Goal: Communication & Community: Answer question/provide support

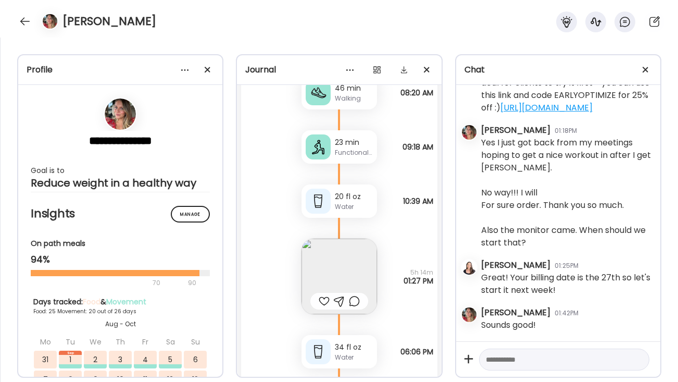
scroll to position [36503, 0]
click at [20, 24] on div at bounding box center [25, 21] width 17 height 17
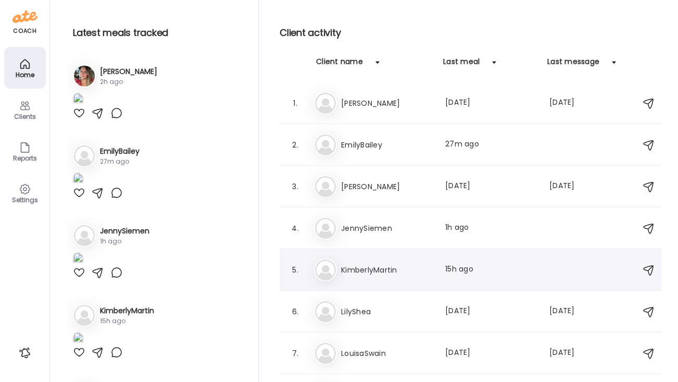
scroll to position [29, 0]
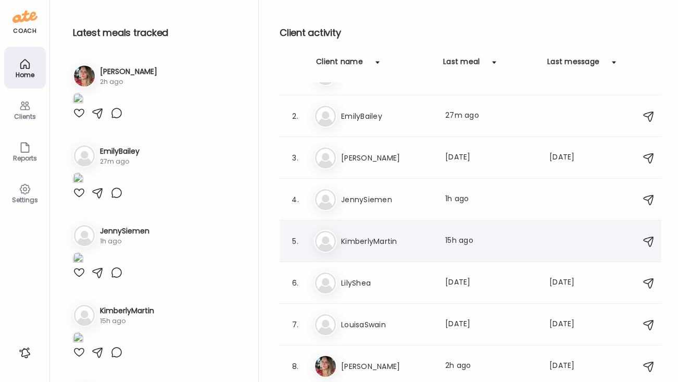
click at [386, 248] on div "Ki KimberlyMartin Last meal: 15h ago Great I will do that [DATE]." at bounding box center [472, 241] width 316 height 23
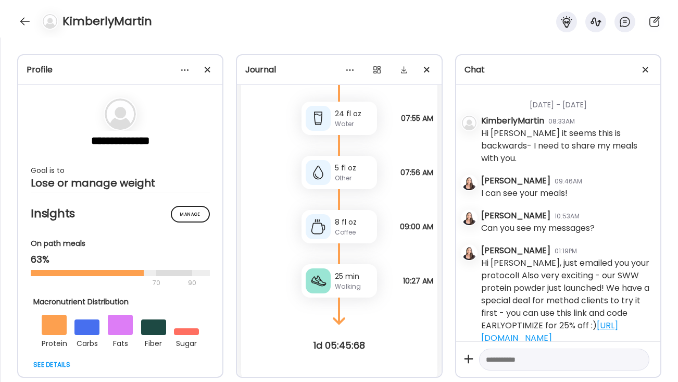
scroll to position [1967, 0]
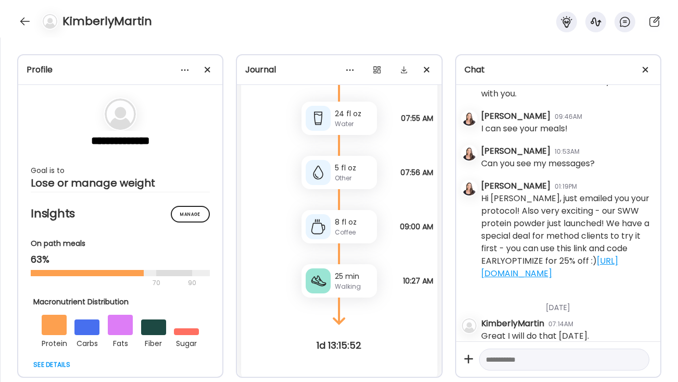
click at [506, 365] on textarea at bounding box center [555, 359] width 138 height 12
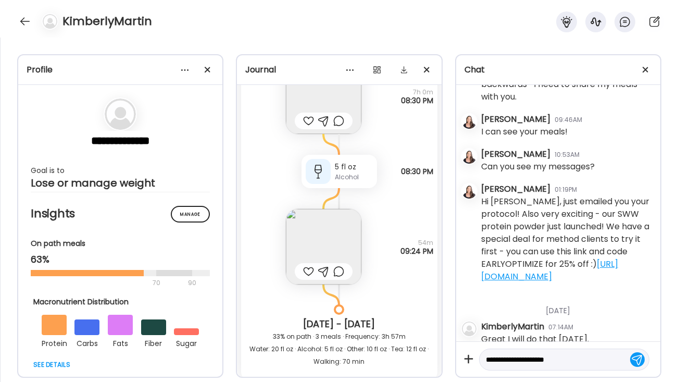
scroll to position [1617, 0]
click at [328, 236] on img at bounding box center [324, 247] width 76 height 76
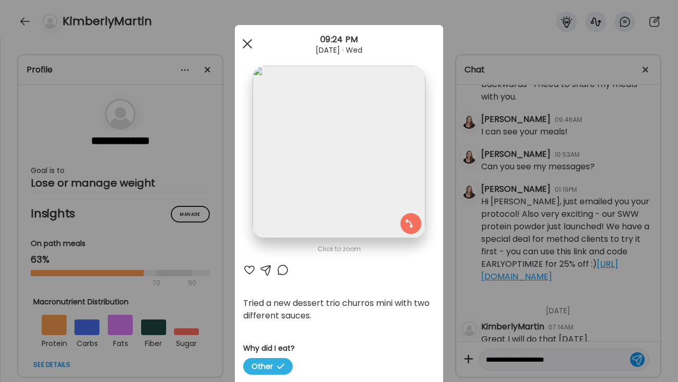
click at [246, 47] on div at bounding box center [247, 43] width 21 height 21
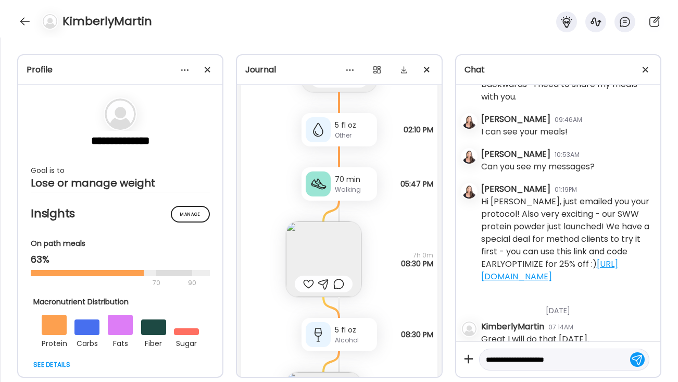
scroll to position [1452, 0]
click at [331, 253] on img at bounding box center [324, 261] width 76 height 76
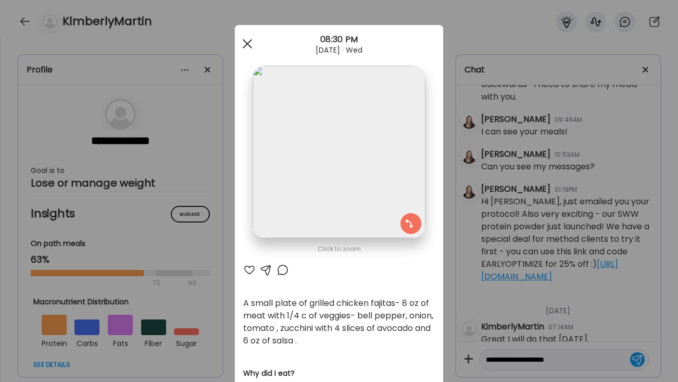
click at [247, 40] on div at bounding box center [247, 43] width 21 height 21
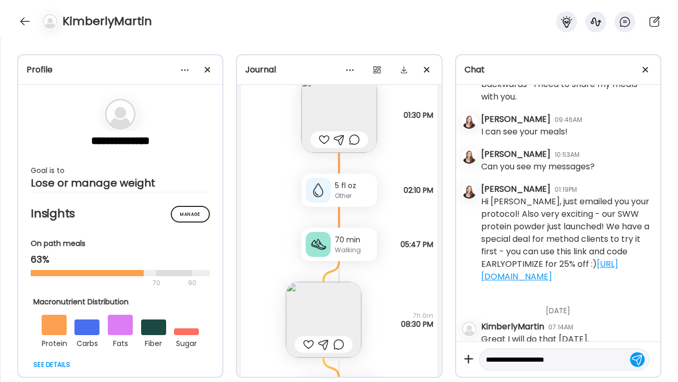
scroll to position [1251, 0]
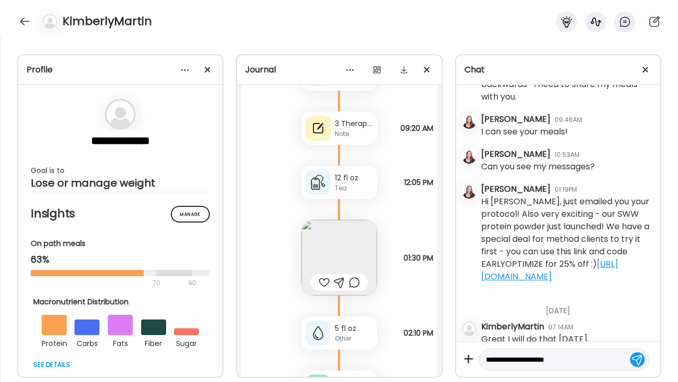
click at [344, 249] on img at bounding box center [340, 258] width 76 height 76
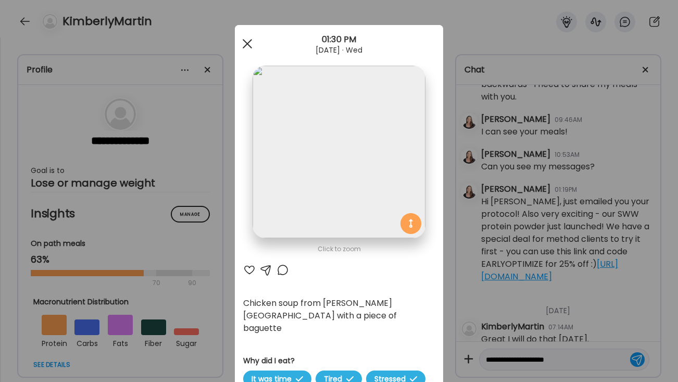
click at [243, 40] on span at bounding box center [247, 43] width 9 height 9
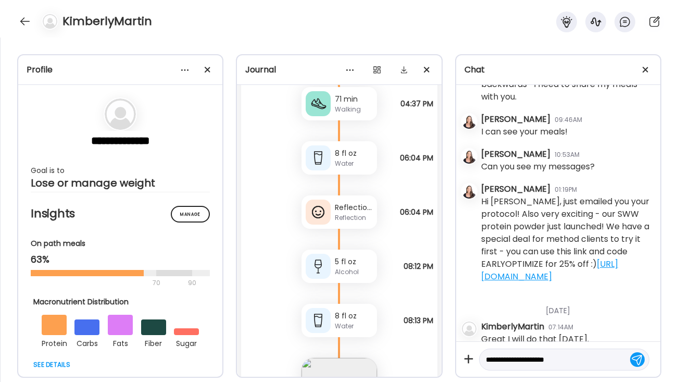
scroll to position [641, 0]
click at [574, 363] on textarea "**********" at bounding box center [555, 359] width 138 height 12
type textarea "**********"
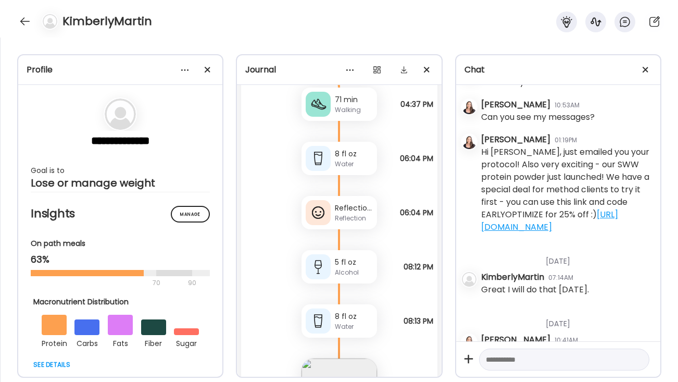
scroll to position [225, 0]
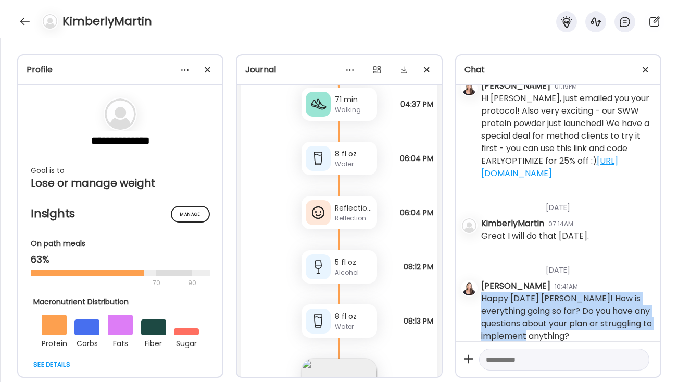
drag, startPoint x: 573, startPoint y: 327, endPoint x: 480, endPoint y: 287, distance: 101.1
click at [480, 287] on div "[DATE] - [DATE] [PERSON_NAME] 10:24AM Hi [PERSON_NAME]! [DATE] - [DATE] Kimberl…" at bounding box center [558, 213] width 204 height 256
copy div "Happy [DATE] [PERSON_NAME]! How is everything going so far? Do you have any que…"
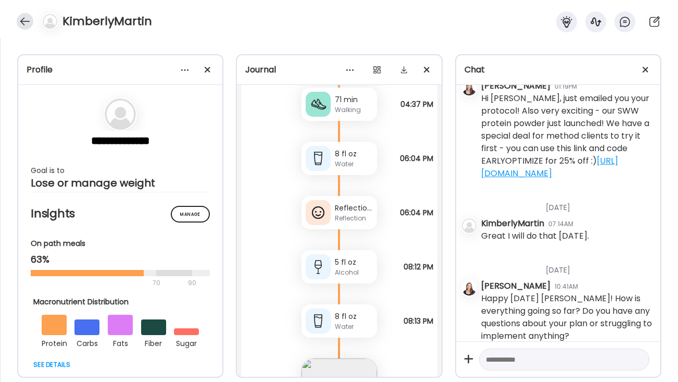
click at [21, 23] on div at bounding box center [25, 21] width 17 height 17
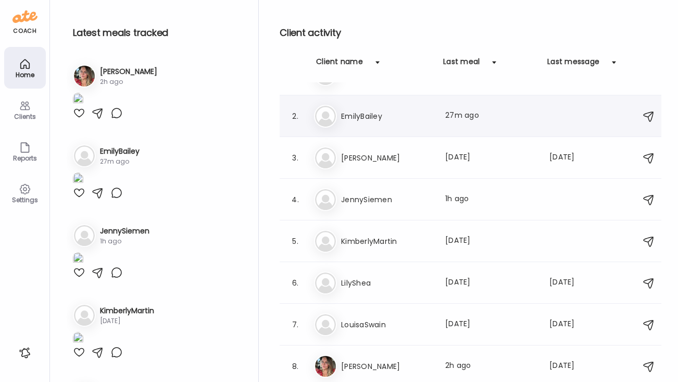
click at [391, 114] on h3 "EmilyBailey" at bounding box center [387, 116] width 92 height 12
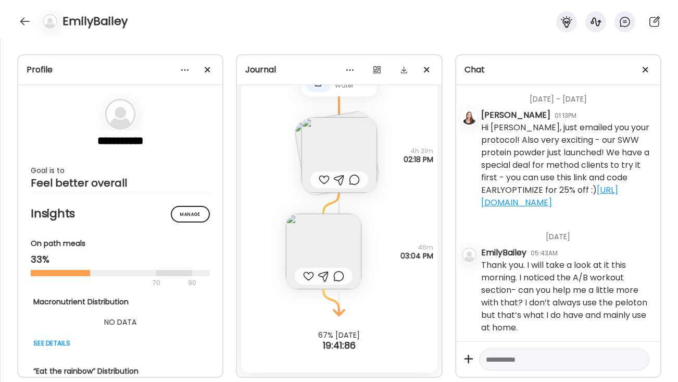
scroll to position [7, 0]
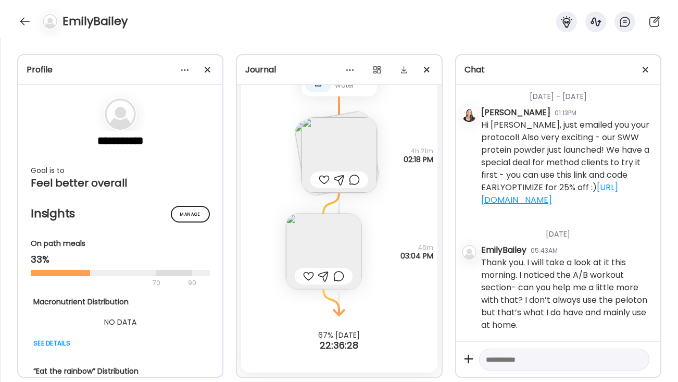
click at [518, 365] on textarea at bounding box center [555, 359] width 138 height 12
type textarea "*"
click at [528, 347] on textarea "**********" at bounding box center [555, 353] width 138 height 25
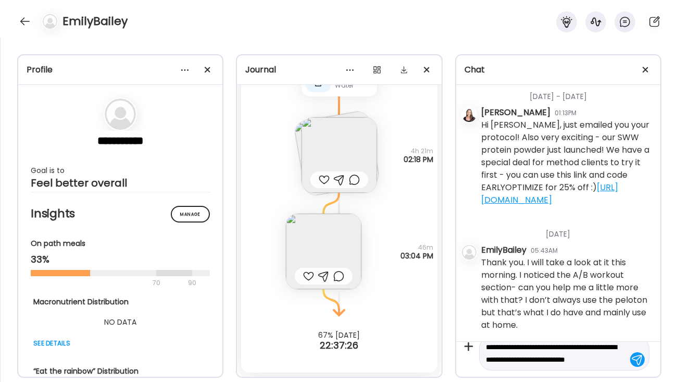
click at [598, 347] on textarea "**********" at bounding box center [555, 353] width 138 height 25
click at [559, 368] on textarea "**********" at bounding box center [555, 359] width 138 height 37
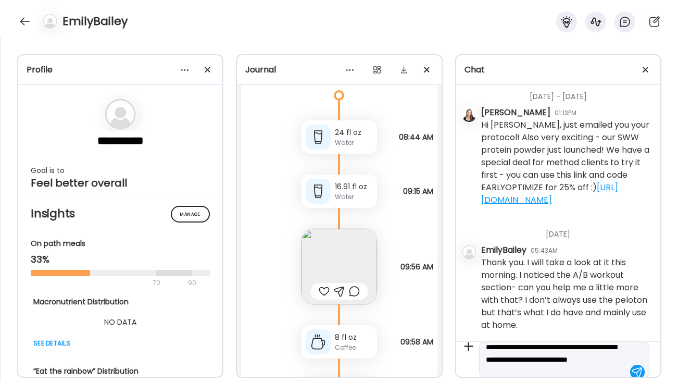
scroll to position [1617, 0]
click at [349, 254] on img at bounding box center [340, 266] width 76 height 76
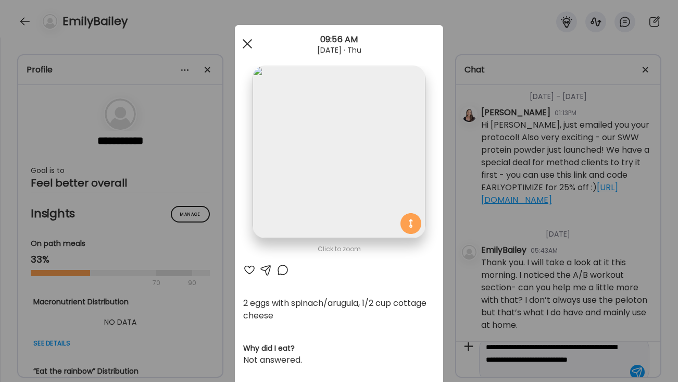
click at [248, 36] on div at bounding box center [247, 43] width 21 height 21
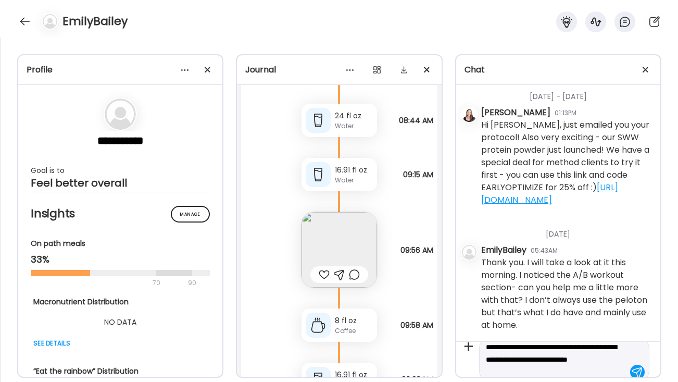
scroll to position [1664, 0]
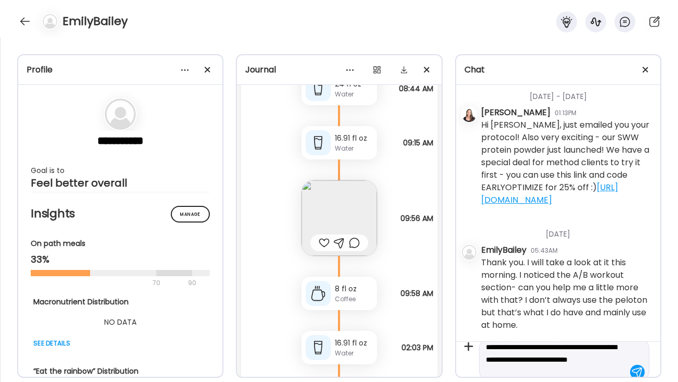
click at [536, 372] on textarea "**********" at bounding box center [555, 359] width 138 height 37
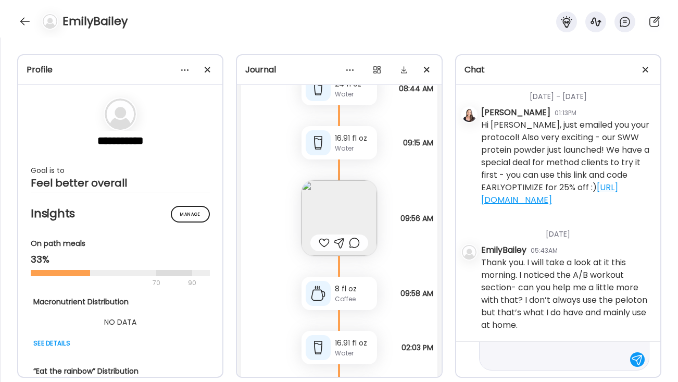
type textarea "**********"
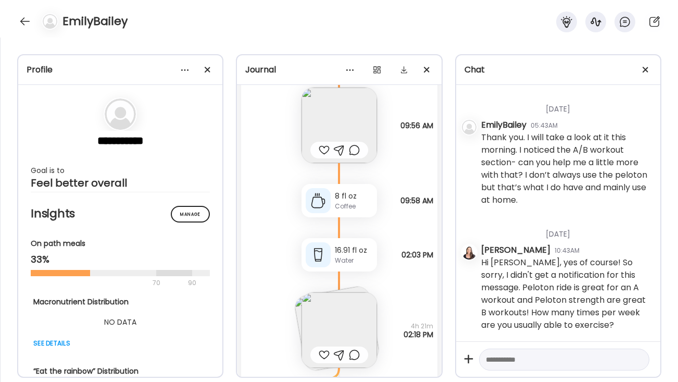
scroll to position [1932, 0]
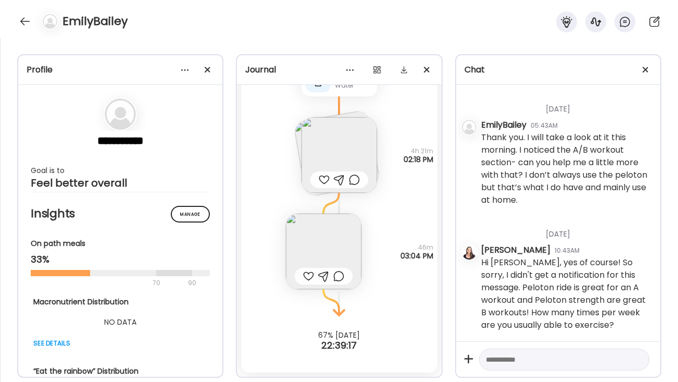
click at [348, 129] on img at bounding box center [340, 155] width 76 height 76
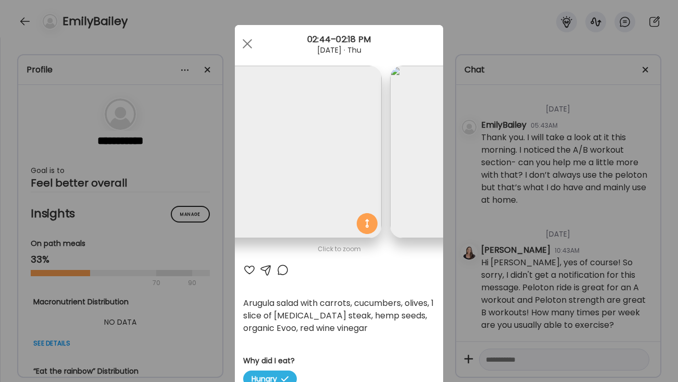
scroll to position [0, 0]
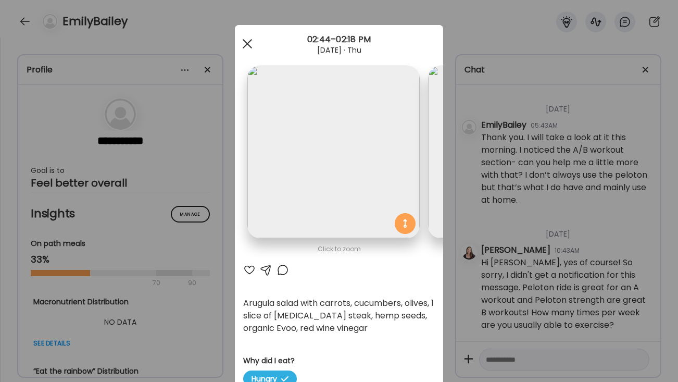
click at [245, 45] on span at bounding box center [247, 43] width 9 height 9
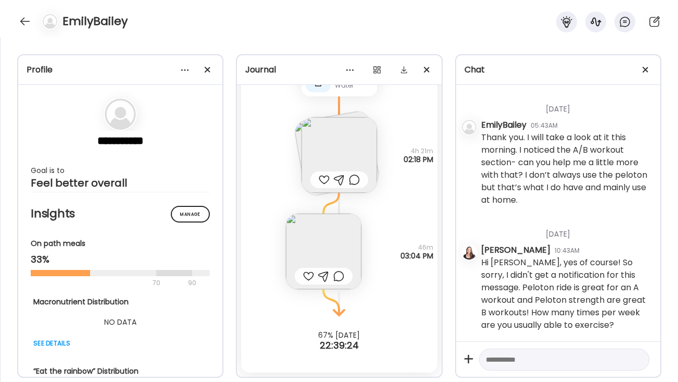
click at [337, 230] on img at bounding box center [324, 252] width 76 height 76
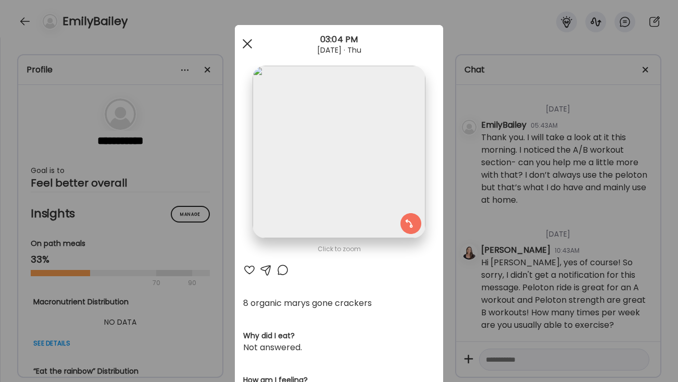
click at [252, 46] on div at bounding box center [247, 43] width 21 height 21
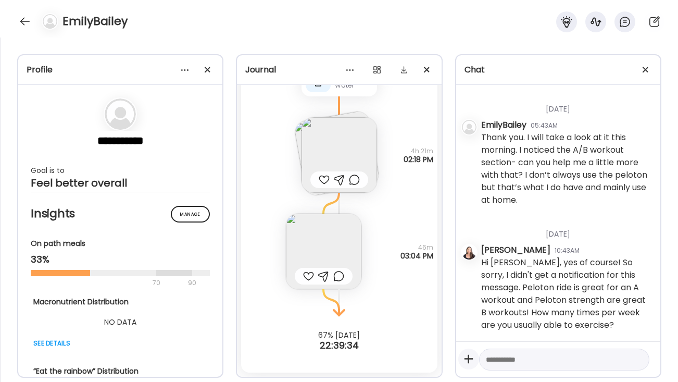
click at [471, 358] on icon at bounding box center [468, 358] width 9 height 9
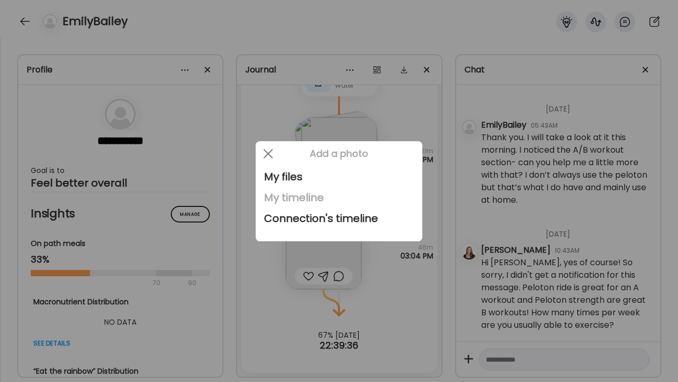
click at [300, 203] on div "My timeline" at bounding box center [339, 197] width 150 height 21
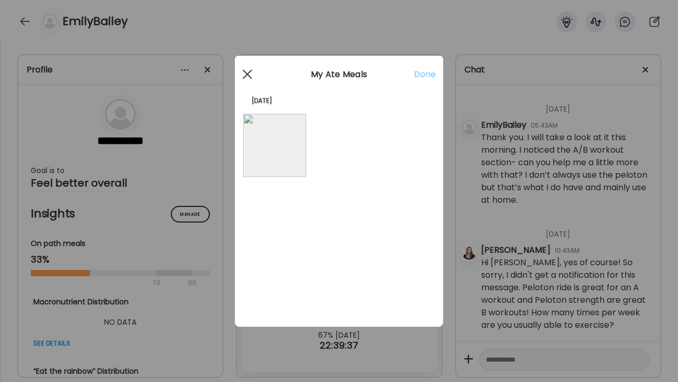
click at [250, 74] on div at bounding box center [247, 74] width 21 height 21
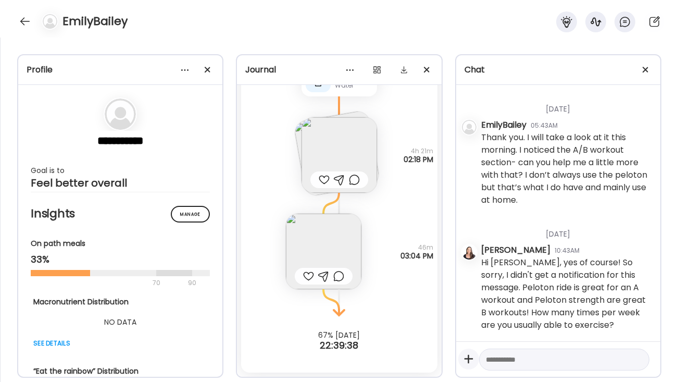
click at [467, 359] on icon at bounding box center [468, 358] width 21 height 21
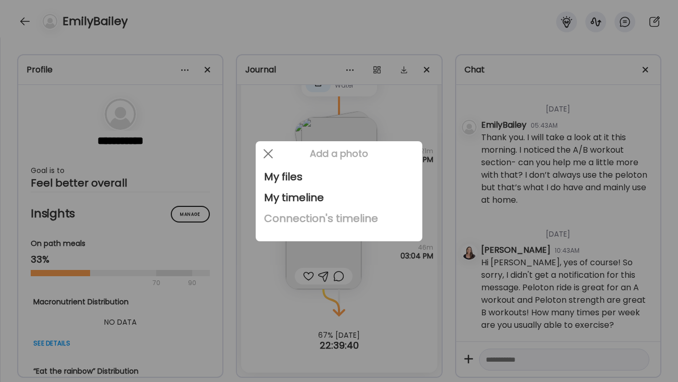
click at [346, 223] on div "Connection's timeline" at bounding box center [339, 218] width 150 height 21
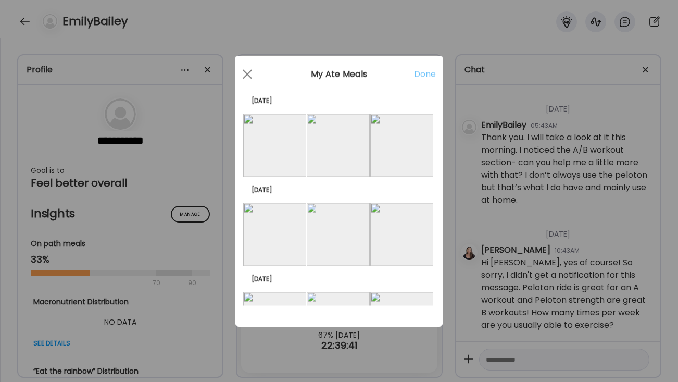
click at [277, 148] on img at bounding box center [274, 145] width 63 height 63
click at [422, 76] on div "Done" at bounding box center [424, 78] width 21 height 21
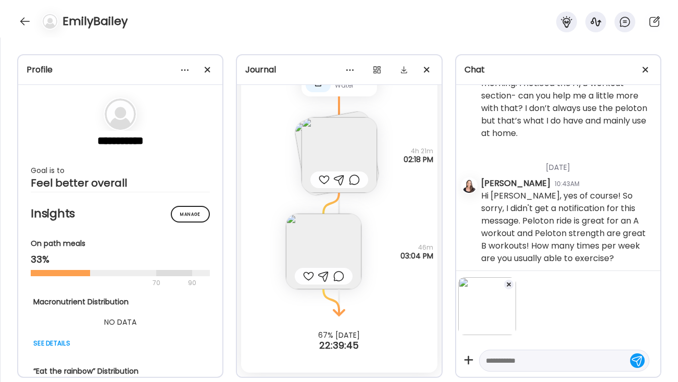
click at [511, 363] on textarea at bounding box center [555, 360] width 138 height 12
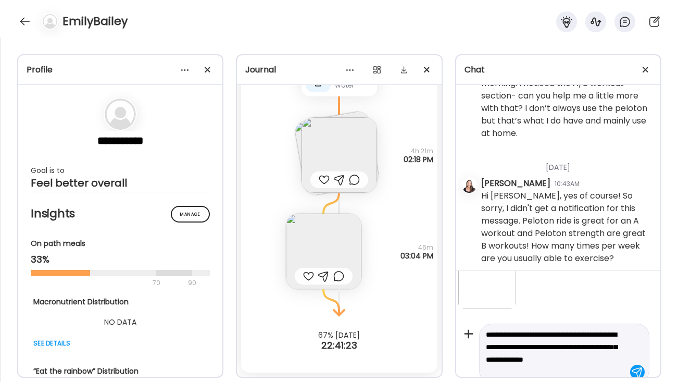
scroll to position [39, 0]
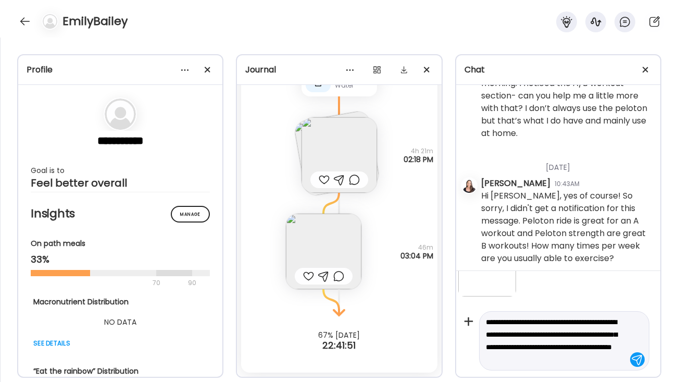
type textarea "**********"
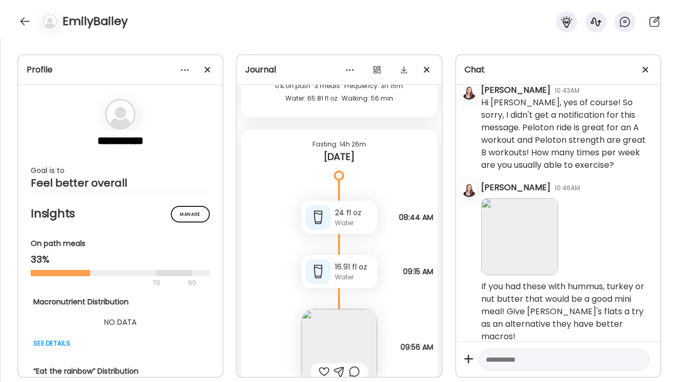
scroll to position [1553, 0]
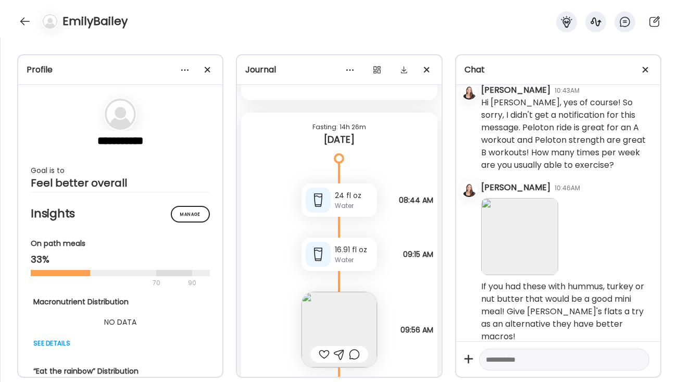
click at [339, 333] on img at bounding box center [340, 330] width 76 height 76
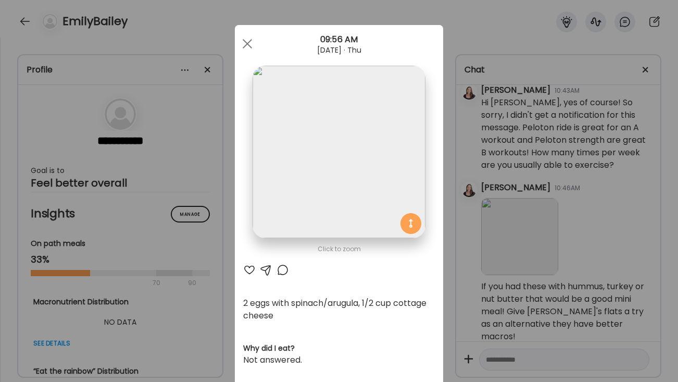
click at [247, 38] on div at bounding box center [247, 43] width 21 height 21
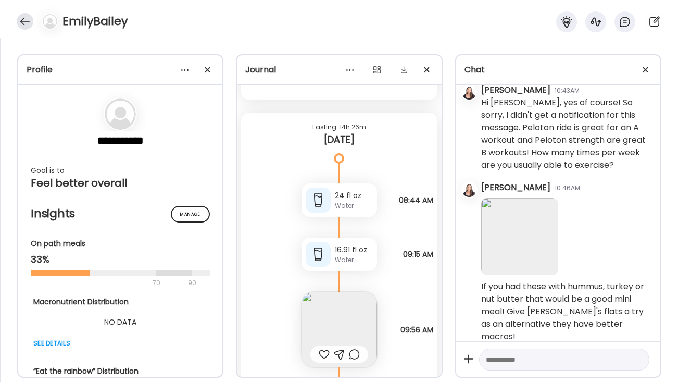
click at [24, 27] on div at bounding box center [25, 21] width 17 height 17
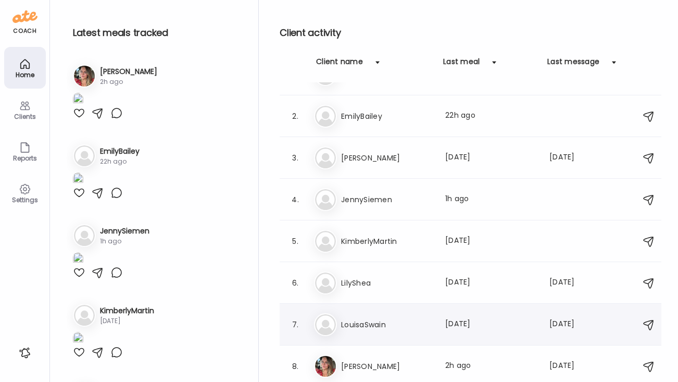
scroll to position [0, 0]
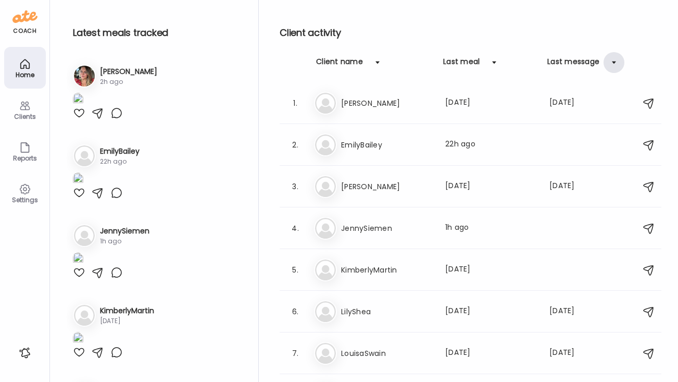
click at [605, 64] on div at bounding box center [614, 62] width 21 height 21
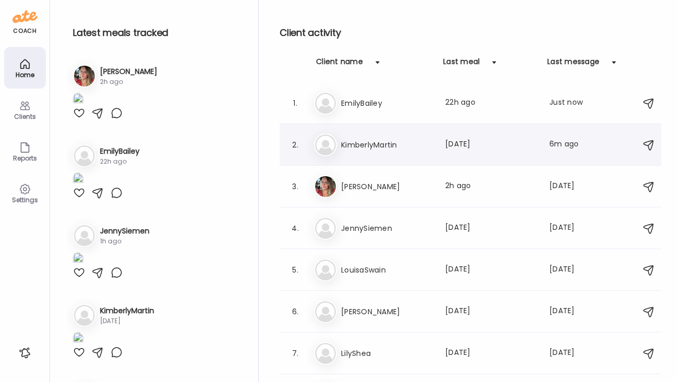
click at [379, 146] on h3 "KimberlyMartin" at bounding box center [387, 145] width 92 height 12
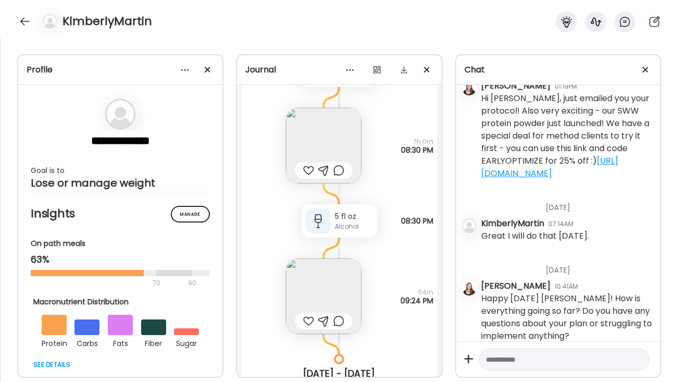
scroll to position [1569, 0]
click at [322, 140] on img at bounding box center [324, 145] width 76 height 76
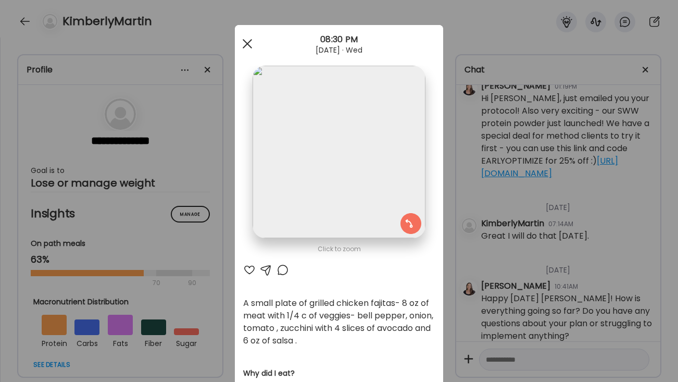
click at [249, 44] on span at bounding box center [247, 43] width 9 height 9
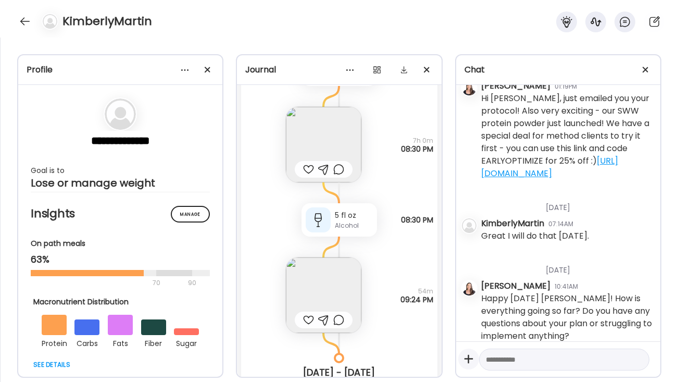
click at [469, 358] on icon at bounding box center [468, 358] width 9 height 9
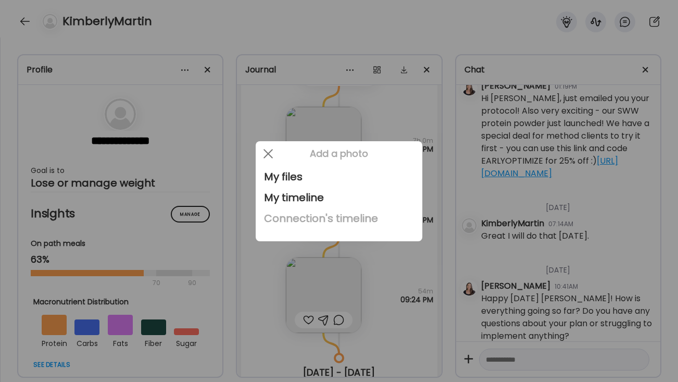
click at [307, 213] on div "Connection's timeline" at bounding box center [339, 218] width 150 height 21
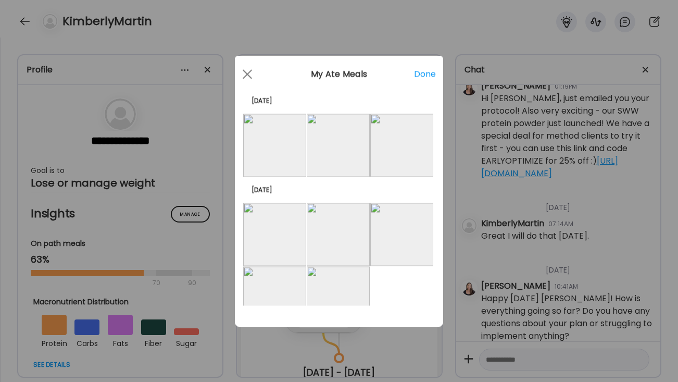
click at [337, 148] on img at bounding box center [338, 145] width 63 height 63
click at [420, 74] on div "Done" at bounding box center [424, 78] width 21 height 21
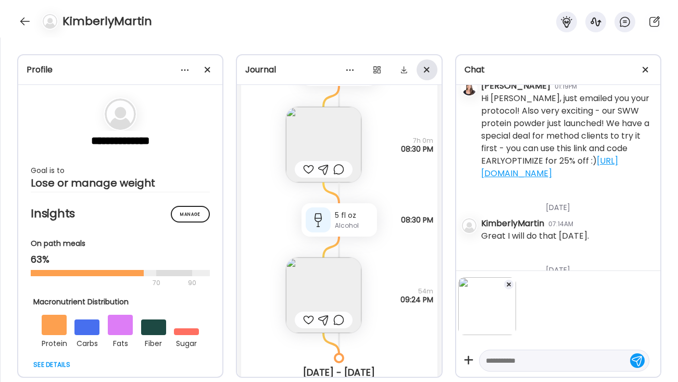
scroll to position [291, 0]
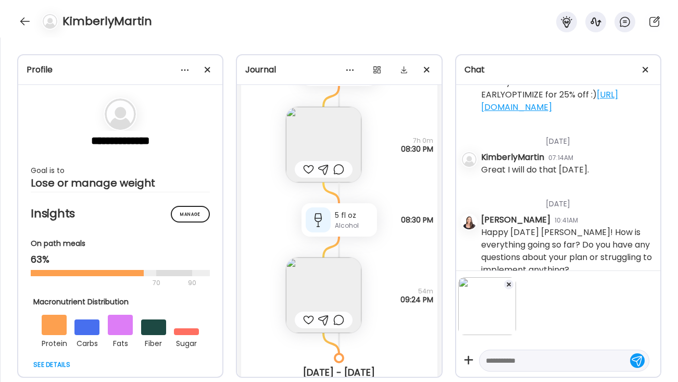
click at [505, 358] on textarea at bounding box center [555, 360] width 138 height 12
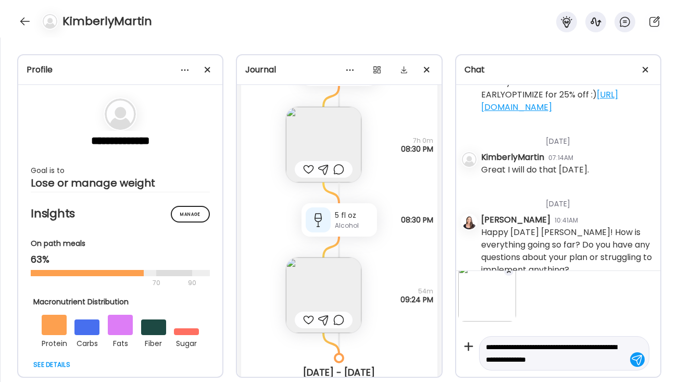
click at [536, 359] on textarea "**********" at bounding box center [555, 353] width 138 height 25
click at [597, 358] on textarea "**********" at bounding box center [555, 353] width 138 height 25
type textarea "**********"
click at [635, 361] on div at bounding box center [637, 359] width 15 height 15
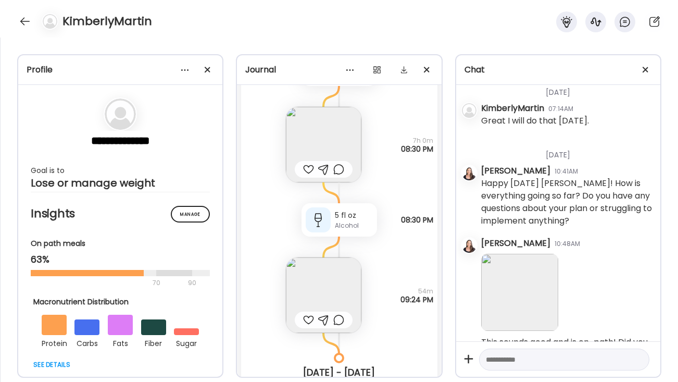
scroll to position [359, 0]
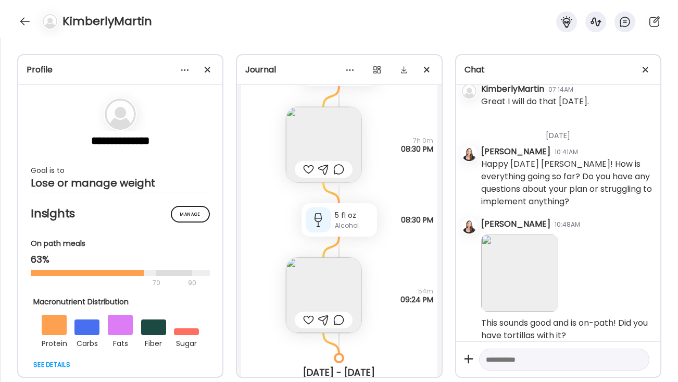
click at [345, 209] on div "5 fl oz Alcohol" at bounding box center [340, 219] width 76 height 33
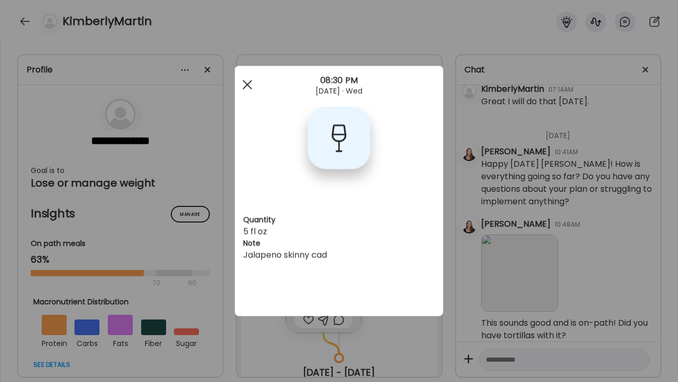
click at [248, 86] on span at bounding box center [247, 84] width 9 height 9
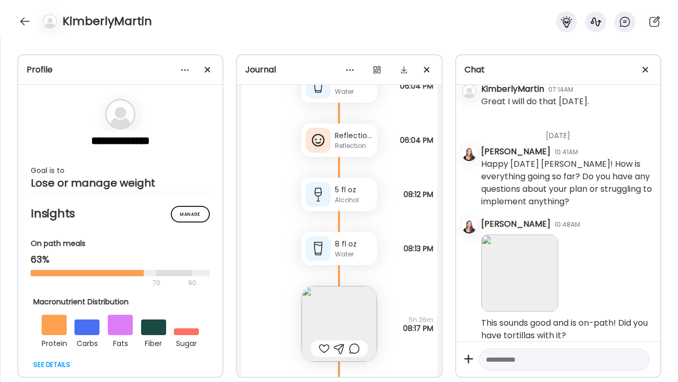
scroll to position [690, 0]
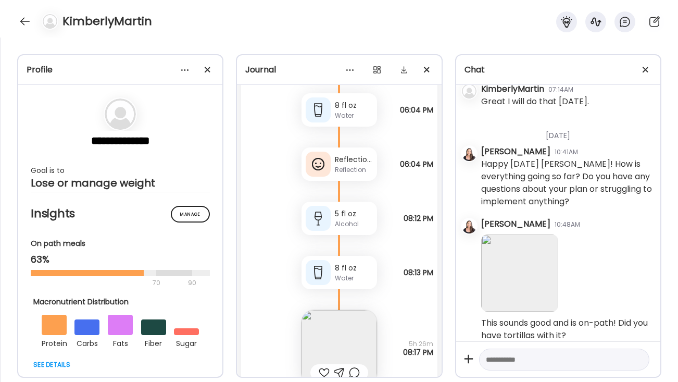
click at [347, 219] on div "Alcohol" at bounding box center [354, 223] width 38 height 9
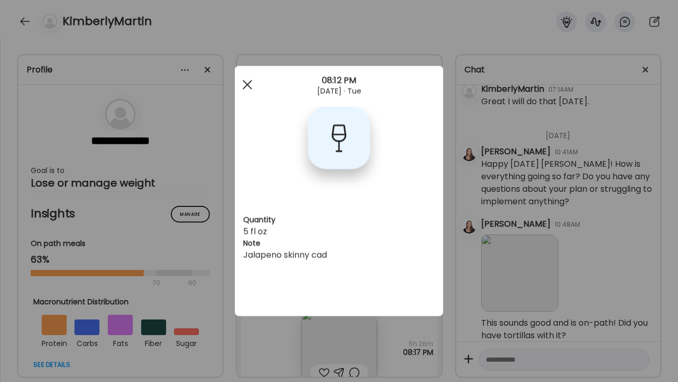
click at [245, 85] on div at bounding box center [247, 84] width 21 height 21
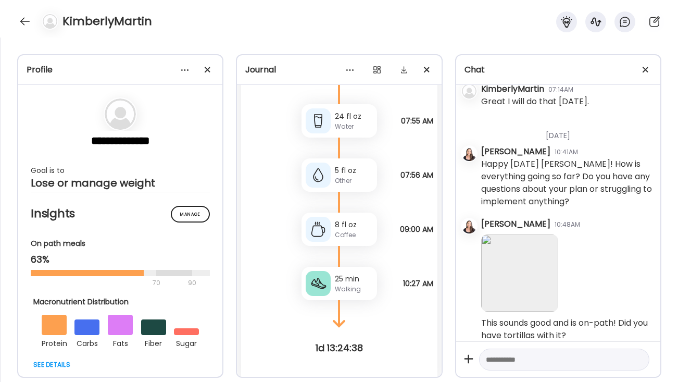
scroll to position [1967, 0]
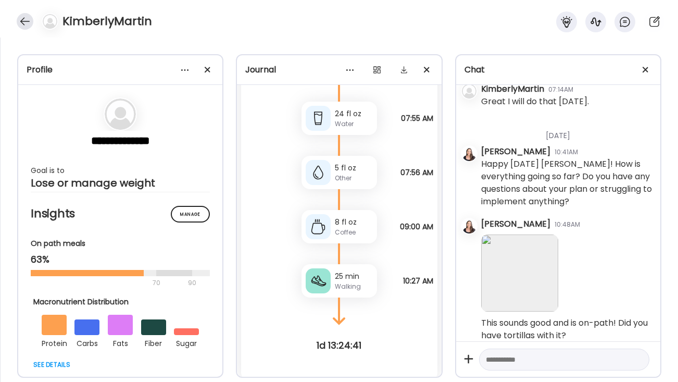
click at [26, 25] on div at bounding box center [25, 21] width 17 height 17
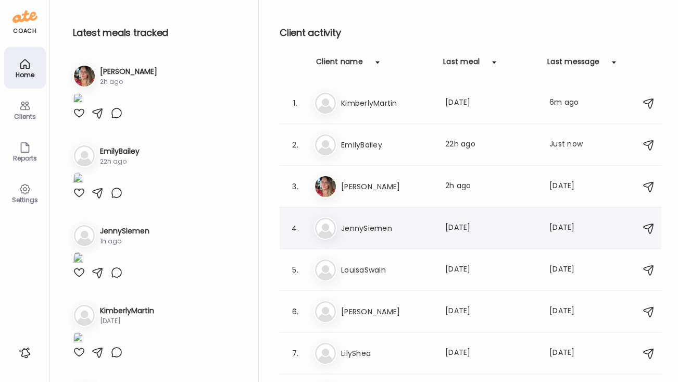
click at [392, 230] on h3 "JennySiemen" at bounding box center [387, 228] width 92 height 12
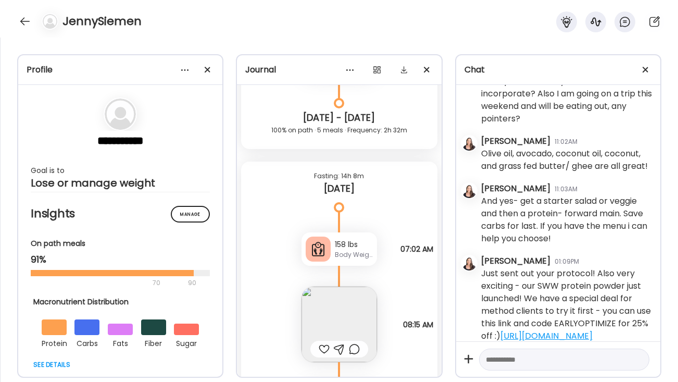
scroll to position [1483, 0]
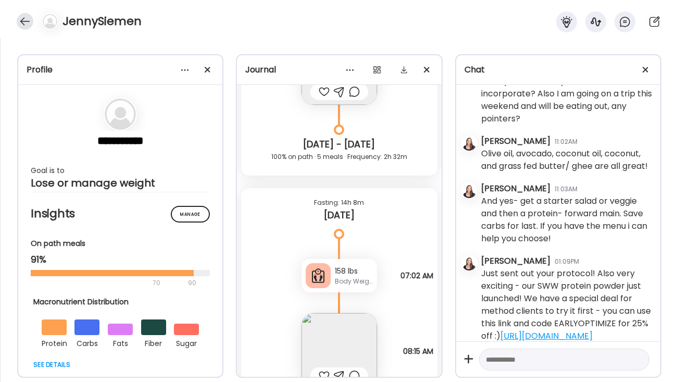
click at [27, 17] on div at bounding box center [25, 21] width 17 height 17
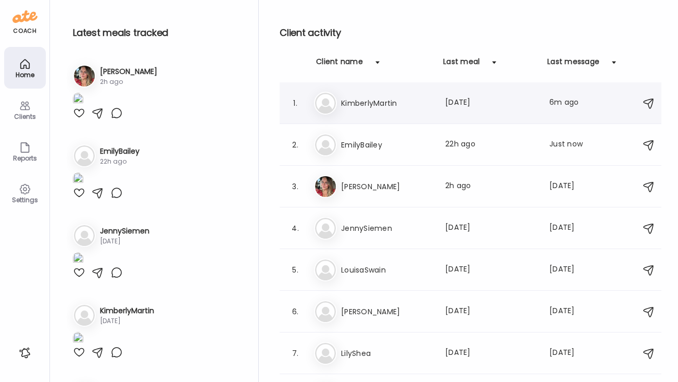
click at [380, 109] on div "Ki KimberlyMartin Last meal: [DATE] Last message: 6m ago You: This sounds good …" at bounding box center [472, 103] width 316 height 23
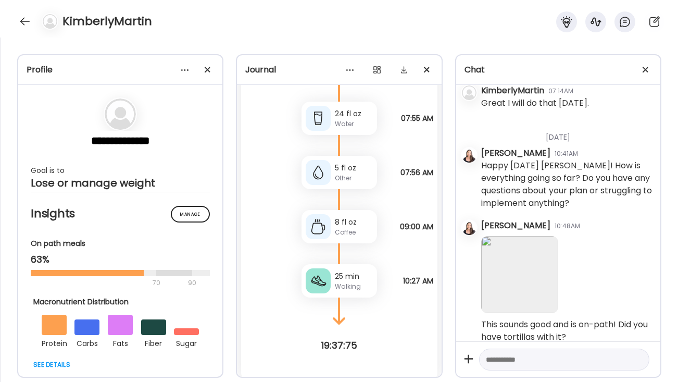
scroll to position [359, 0]
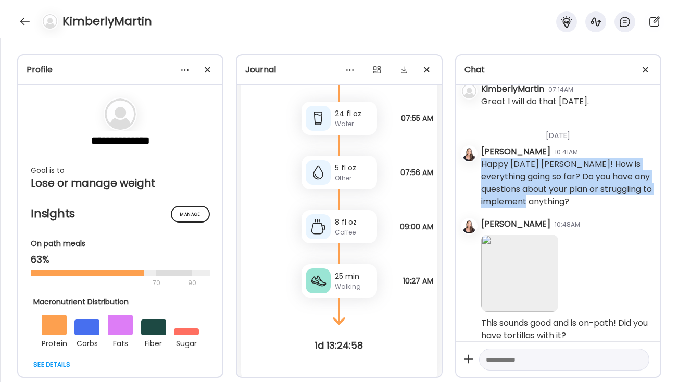
drag, startPoint x: 570, startPoint y: 190, endPoint x: 479, endPoint y: 157, distance: 97.0
click at [479, 157] on div "[DATE] - [DATE] [PERSON_NAME] 10:24AM Hi [PERSON_NAME]! [DATE] - [DATE] Kimberl…" at bounding box center [558, 213] width 204 height 256
copy div "Happy [DATE] [PERSON_NAME]! How is everything going so far? Do you have any que…"
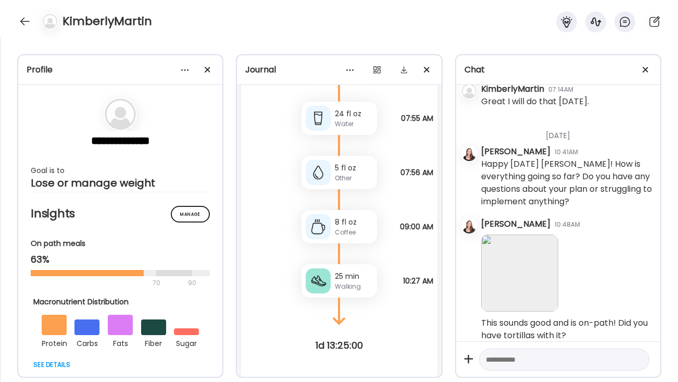
click at [18, 27] on div "KimberlyMartin" at bounding box center [339, 18] width 678 height 37
click at [23, 22] on div at bounding box center [25, 21] width 17 height 17
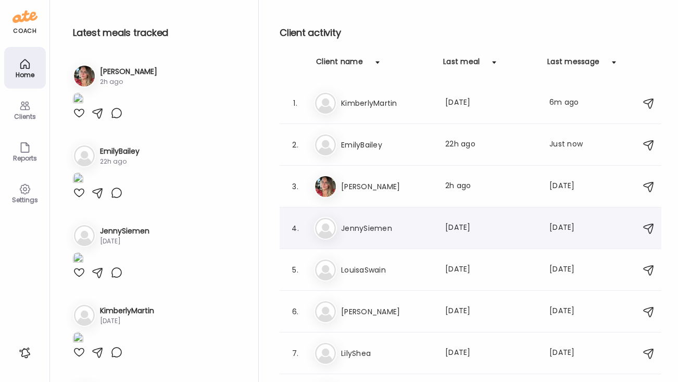
click at [364, 223] on h3 "JennySiemen" at bounding box center [387, 228] width 92 height 12
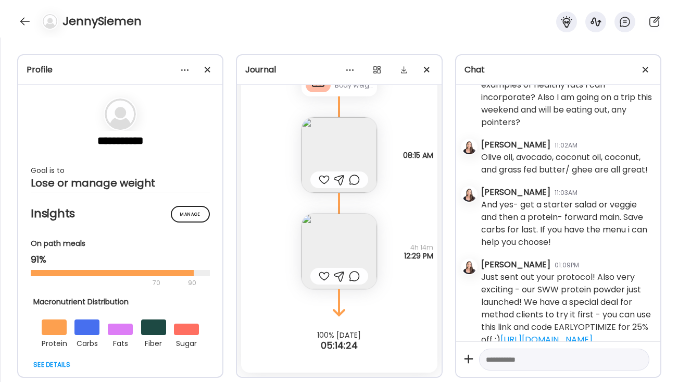
scroll to position [350, 0]
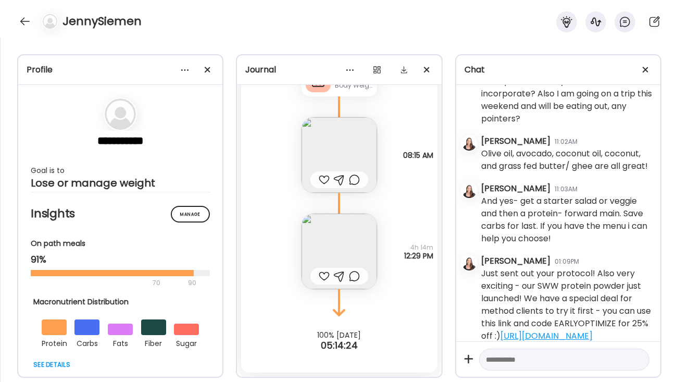
click at [515, 359] on textarea at bounding box center [555, 359] width 138 height 12
paste textarea "**********"
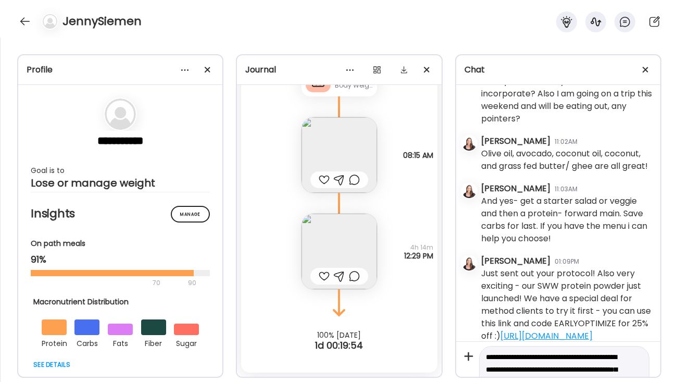
scroll to position [0, 0]
click at [549, 357] on textarea "**********" at bounding box center [555, 378] width 138 height 50
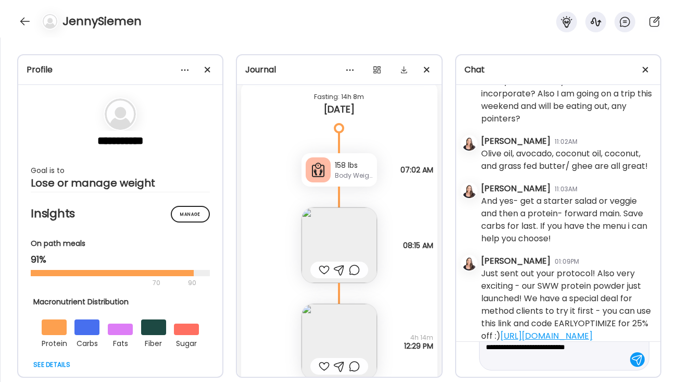
scroll to position [1574, 0]
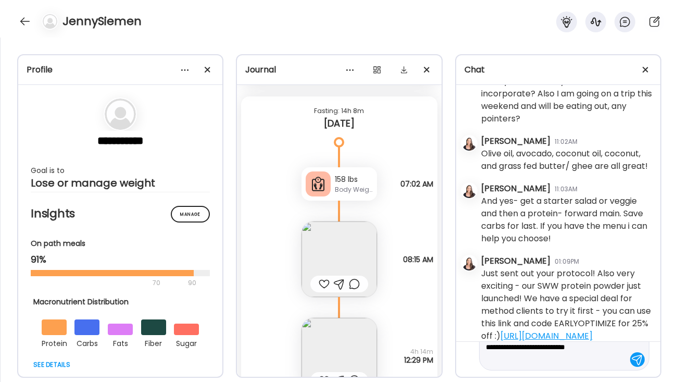
click at [362, 239] on img at bounding box center [340, 259] width 76 height 76
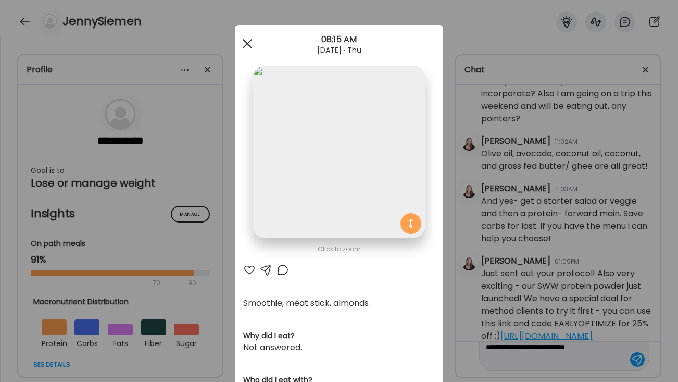
click at [251, 47] on span at bounding box center [247, 43] width 9 height 9
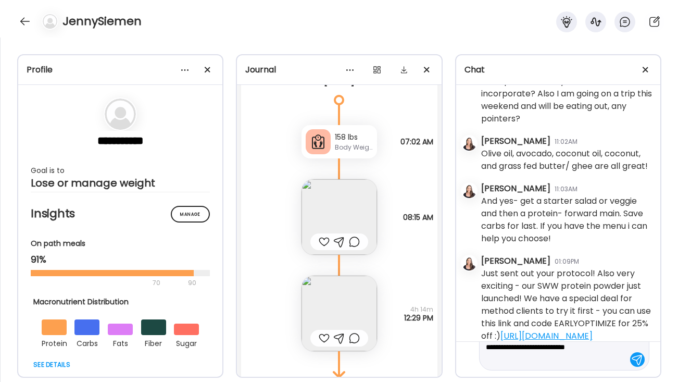
scroll to position [1618, 0]
click at [345, 303] on img at bounding box center [340, 312] width 76 height 76
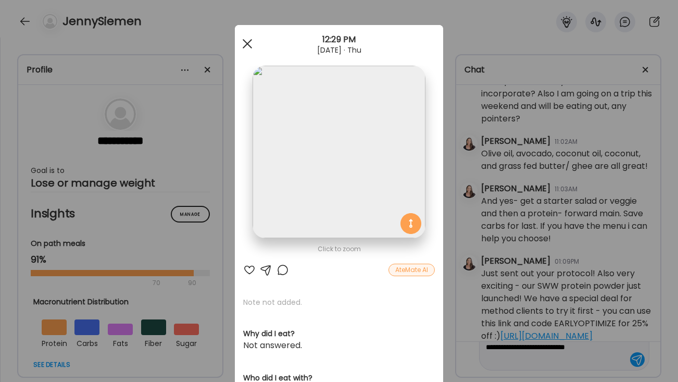
click at [246, 45] on div at bounding box center [247, 43] width 21 height 21
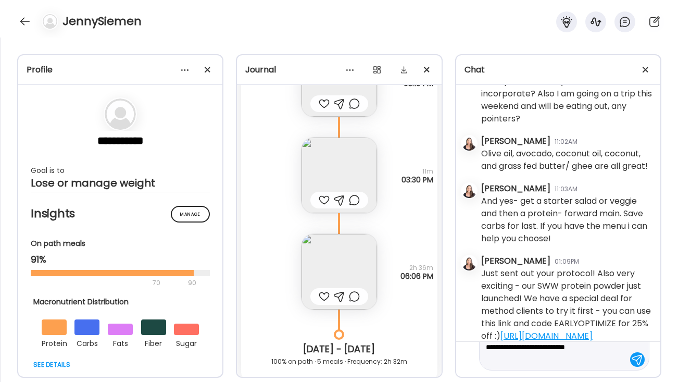
scroll to position [1270, 0]
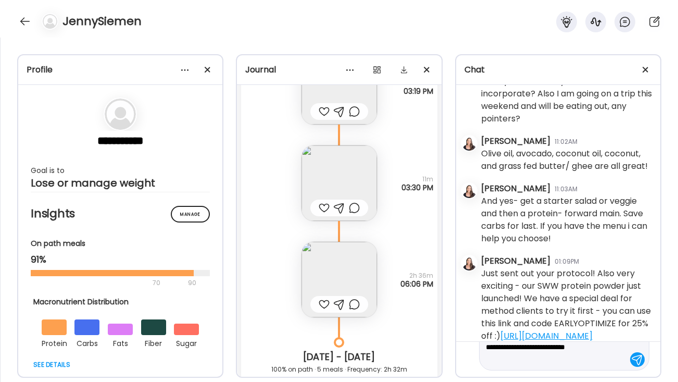
click at [354, 255] on img at bounding box center [340, 280] width 76 height 76
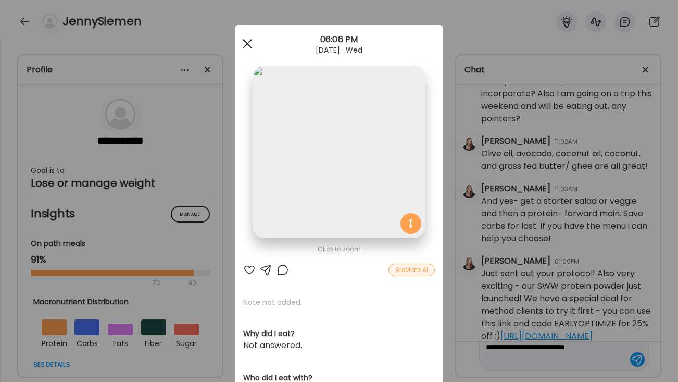
click at [245, 46] on span at bounding box center [247, 43] width 9 height 9
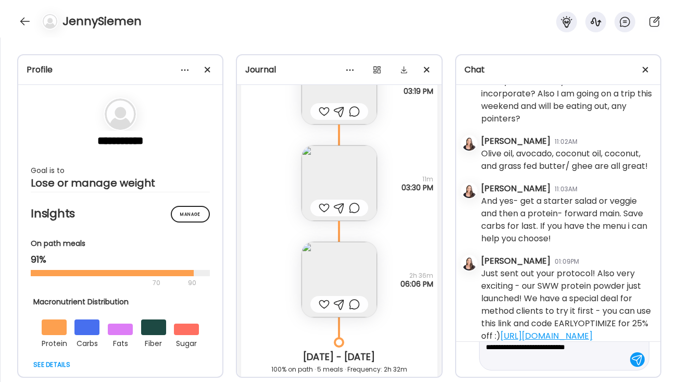
click at [349, 171] on img at bounding box center [340, 183] width 76 height 76
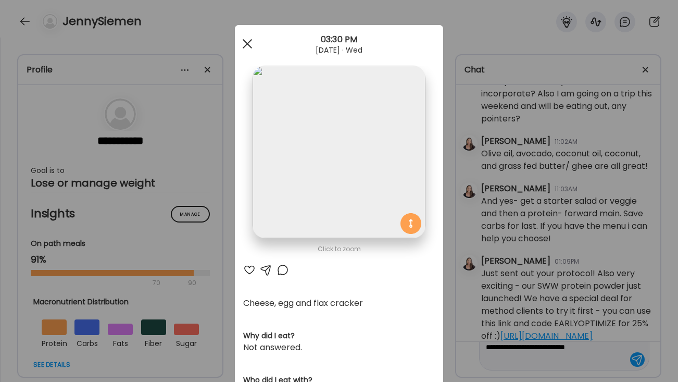
click at [245, 38] on div at bounding box center [247, 43] width 21 height 21
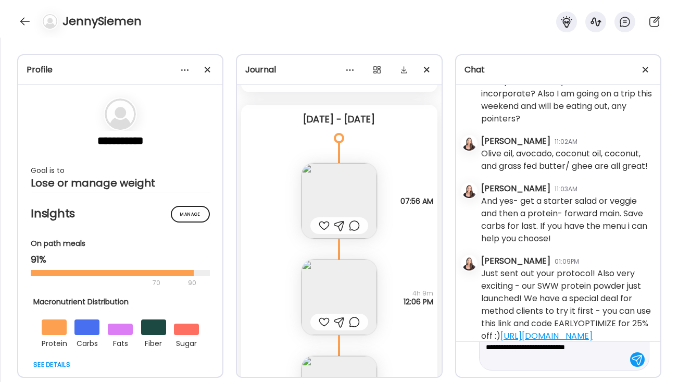
scroll to position [944, 0]
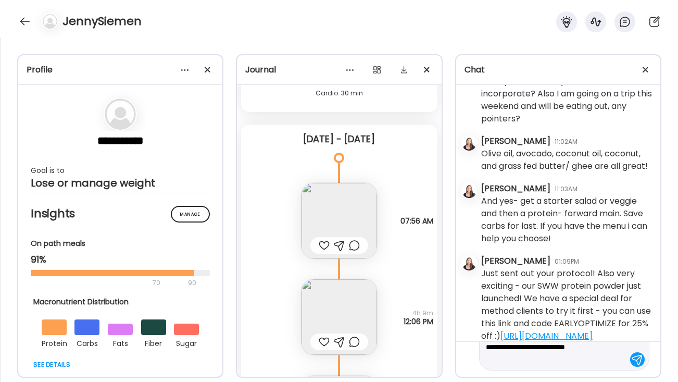
click at [355, 198] on img at bounding box center [340, 221] width 76 height 76
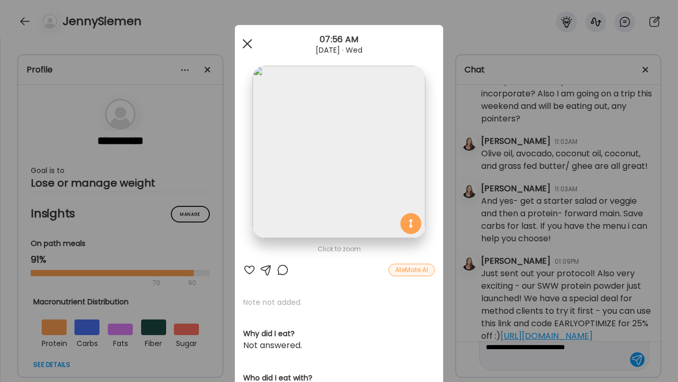
click at [246, 46] on div at bounding box center [247, 43] width 21 height 21
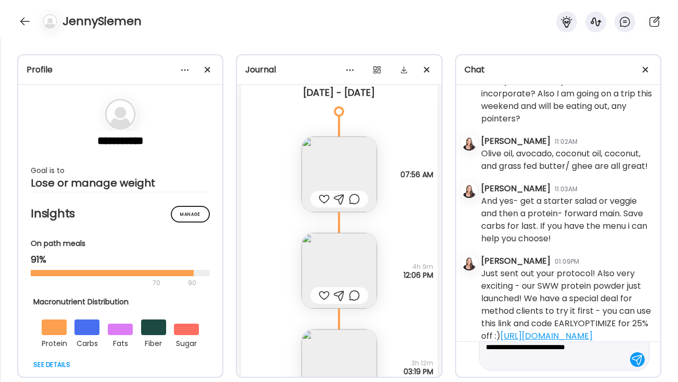
scroll to position [988, 0]
click at [612, 359] on textarea "**********" at bounding box center [555, 341] width 138 height 50
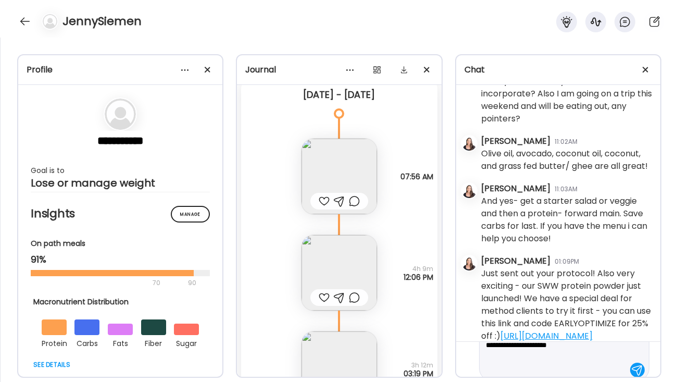
scroll to position [54, 0]
type textarea "**********"
click at [634, 369] on div at bounding box center [637, 367] width 15 height 15
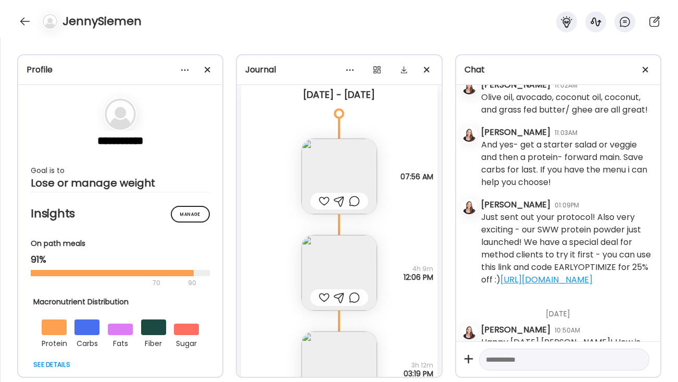
scroll to position [463, 0]
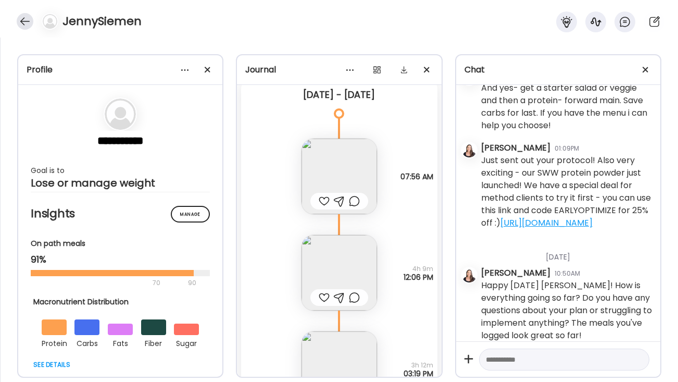
click at [29, 18] on div at bounding box center [25, 21] width 17 height 17
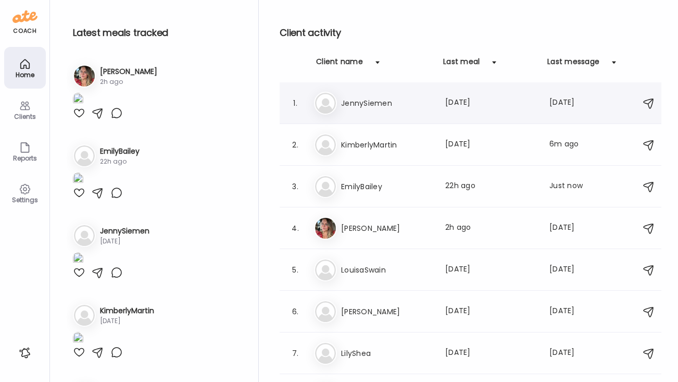
click at [394, 101] on h3 "JennySiemen" at bounding box center [387, 103] width 92 height 12
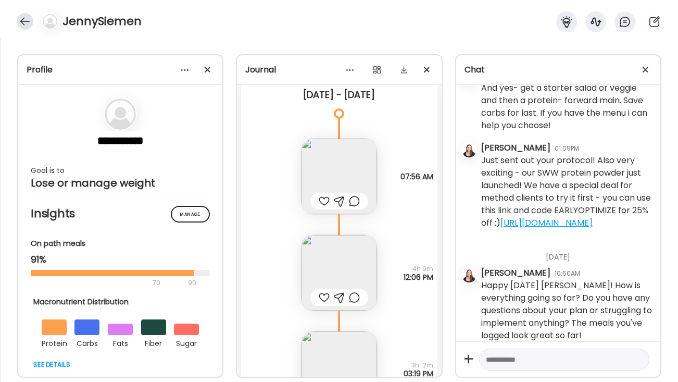
click at [24, 26] on div at bounding box center [25, 21] width 17 height 17
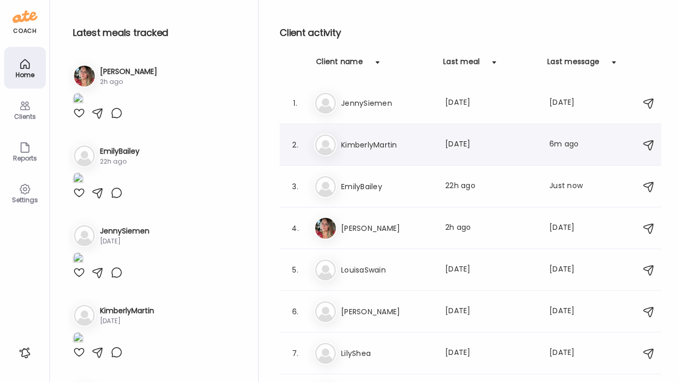
click at [360, 141] on h3 "KimberlyMartin" at bounding box center [387, 145] width 92 height 12
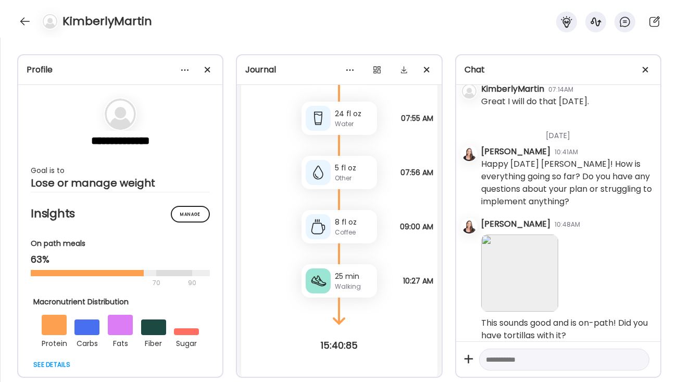
scroll to position [359, 0]
click at [28, 23] on div at bounding box center [25, 21] width 17 height 17
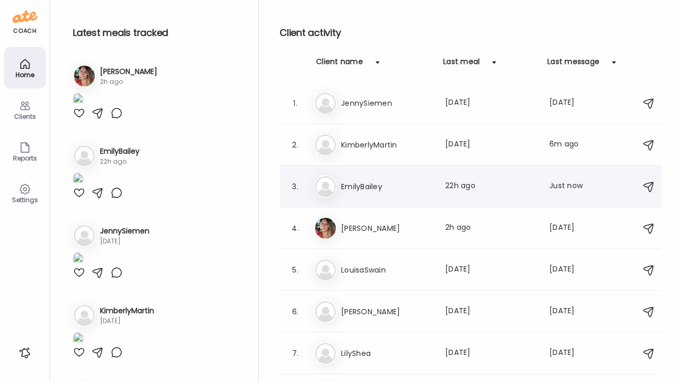
click at [361, 190] on h3 "EmilyBailey" at bounding box center [387, 186] width 92 height 12
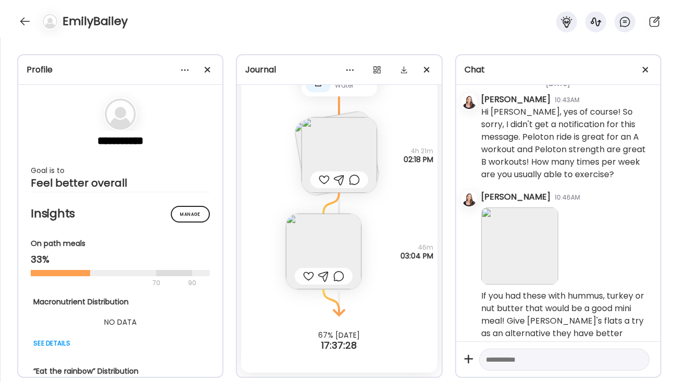
scroll to position [291, 0]
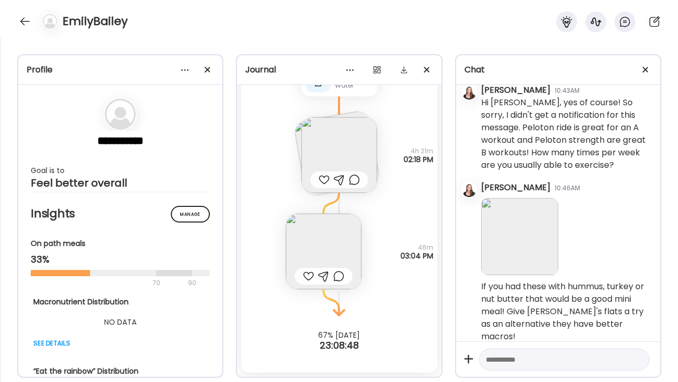
click at [358, 152] on img at bounding box center [340, 155] width 76 height 76
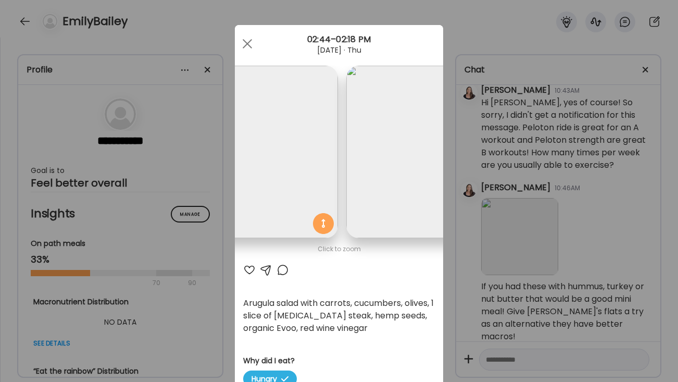
scroll to position [0, 170]
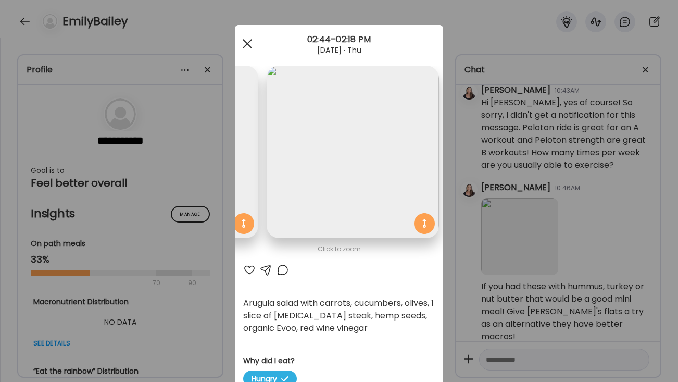
click at [245, 42] on span at bounding box center [247, 43] width 9 height 9
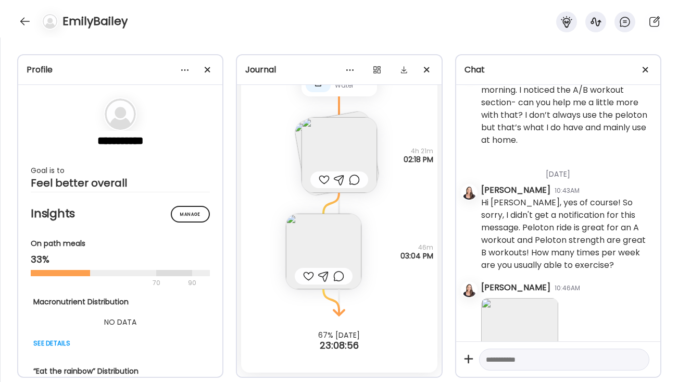
scroll to position [193, 0]
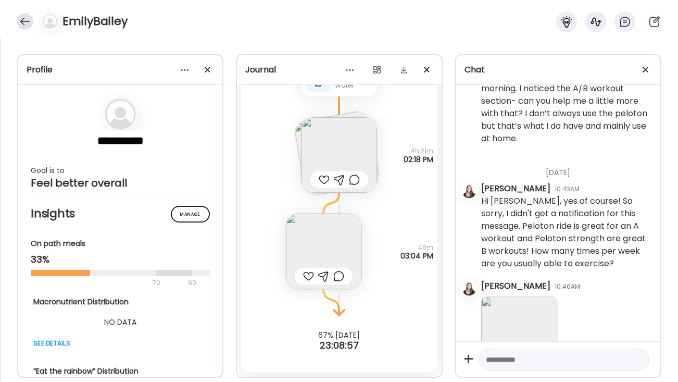
click at [21, 17] on div at bounding box center [25, 21] width 17 height 17
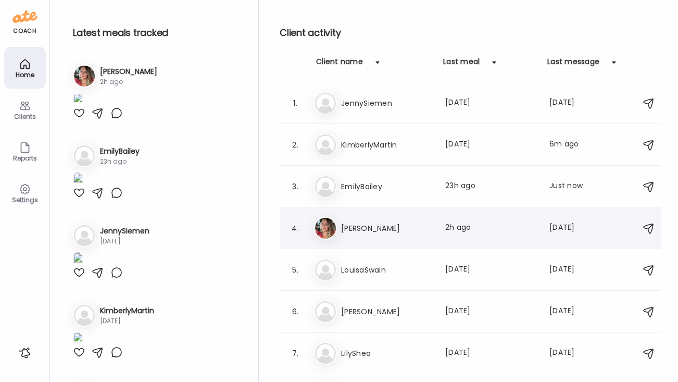
click at [392, 224] on h3 "[PERSON_NAME]" at bounding box center [387, 228] width 92 height 12
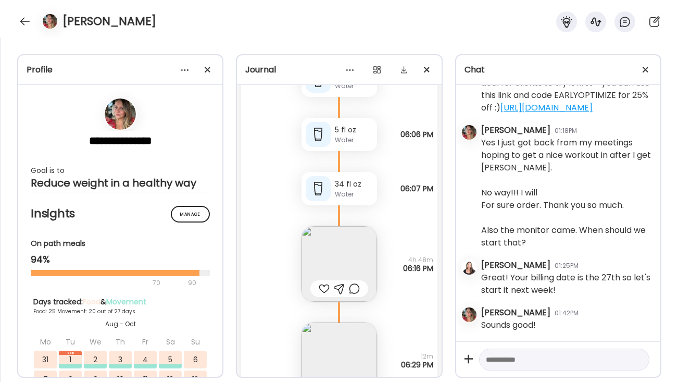
scroll to position [27997, 0]
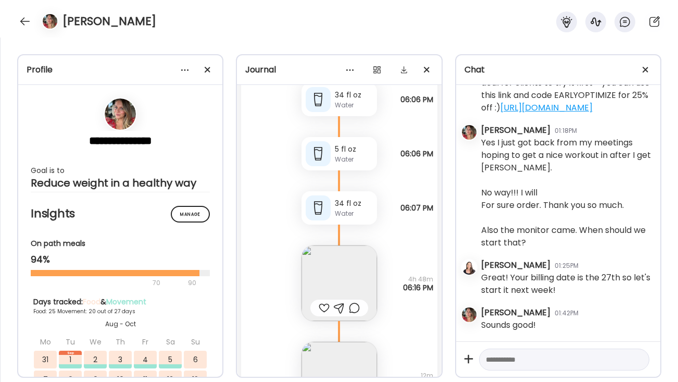
click at [345, 246] on img at bounding box center [340, 283] width 76 height 76
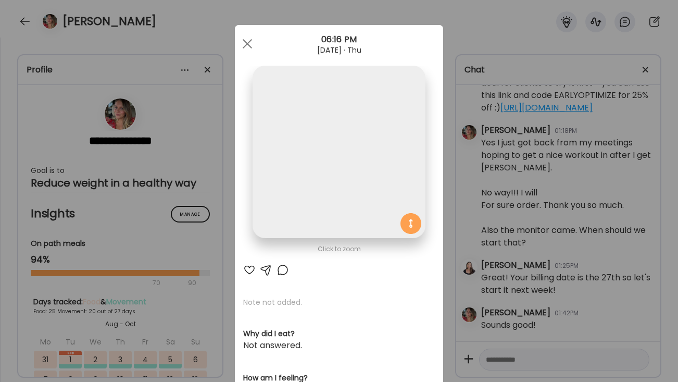
scroll to position [0, 0]
click at [246, 44] on span at bounding box center [247, 43] width 9 height 9
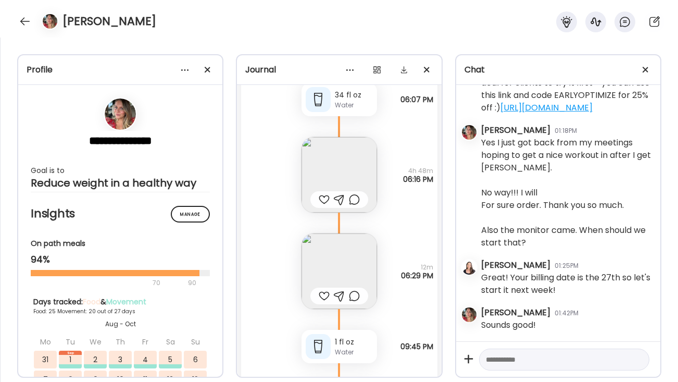
scroll to position [28108, 0]
click at [347, 234] on img at bounding box center [340, 269] width 76 height 76
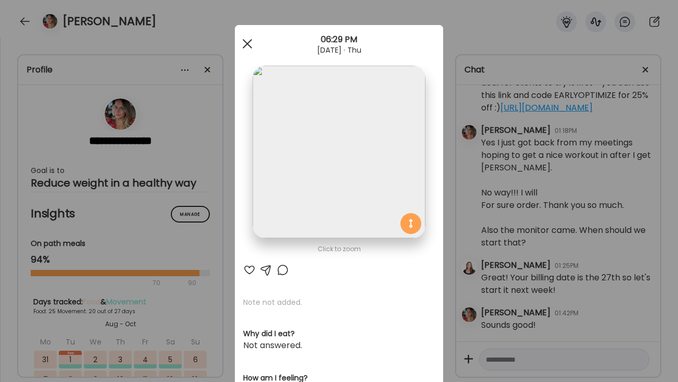
click at [249, 45] on span at bounding box center [247, 43] width 9 height 9
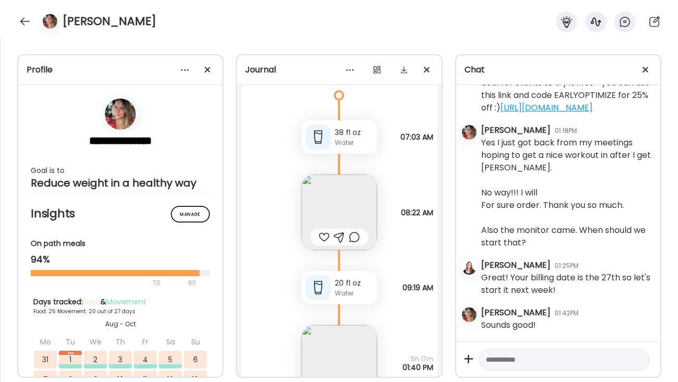
scroll to position [26668, 0]
click at [355, 331] on img at bounding box center [340, 364] width 76 height 76
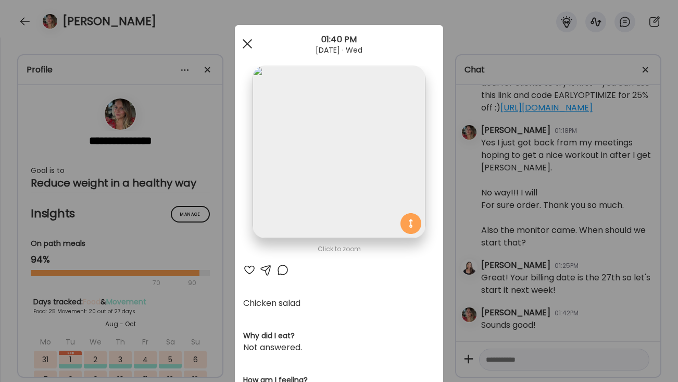
click at [248, 49] on div at bounding box center [247, 43] width 21 height 21
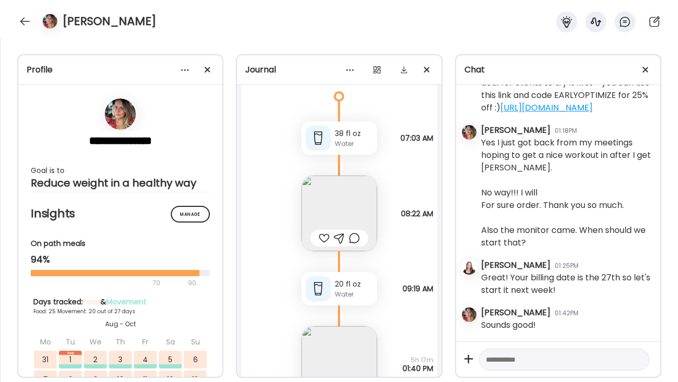
click at [523, 358] on textarea at bounding box center [555, 359] width 138 height 12
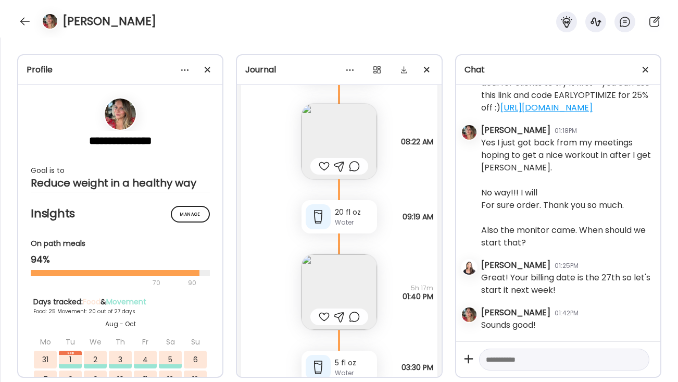
scroll to position [26741, 0]
click at [362, 256] on img at bounding box center [340, 292] width 76 height 76
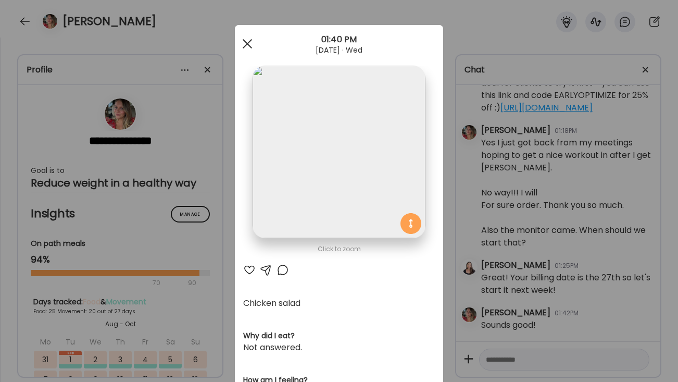
click at [251, 46] on span at bounding box center [247, 43] width 9 height 9
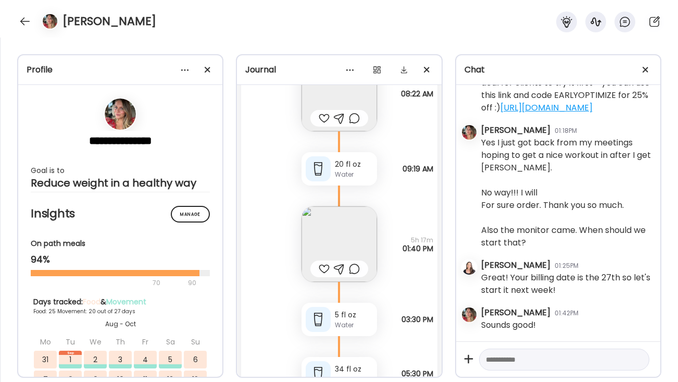
scroll to position [26773, 0]
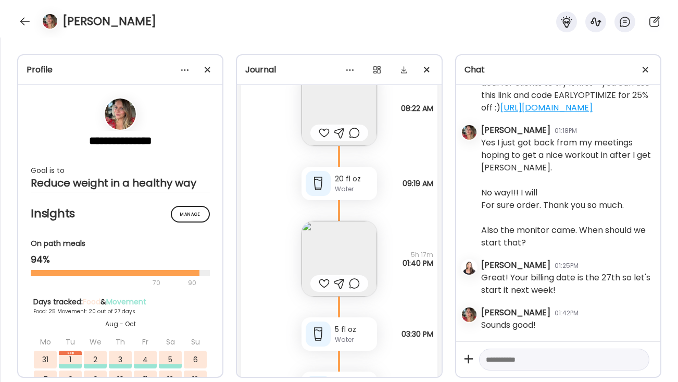
click at [505, 359] on textarea at bounding box center [555, 359] width 138 height 12
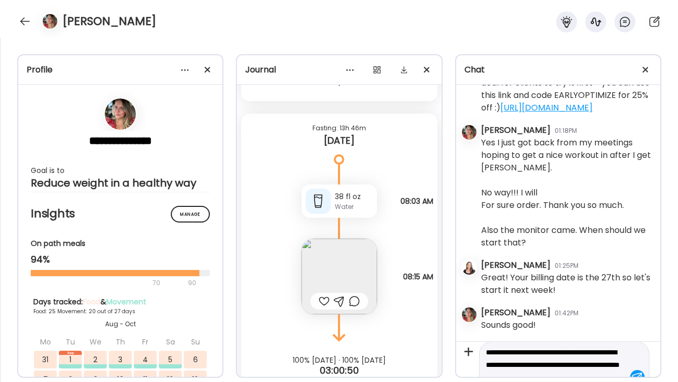
scroll to position [24, 0]
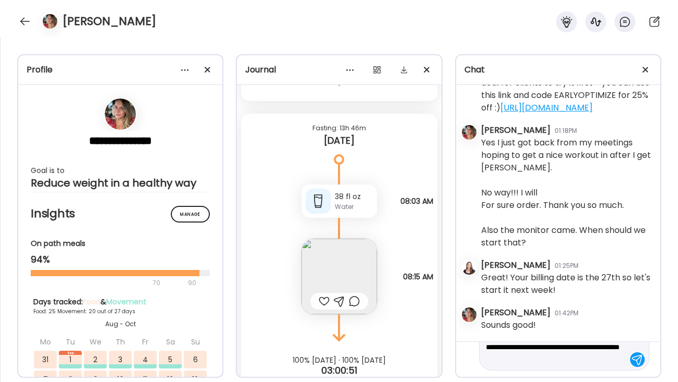
type textarea "**********"
click at [637, 359] on div at bounding box center [637, 359] width 15 height 15
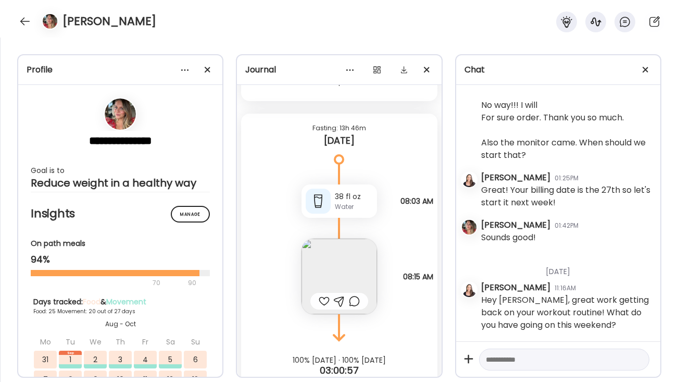
scroll to position [36616, 0]
click at [23, 24] on div at bounding box center [25, 21] width 17 height 17
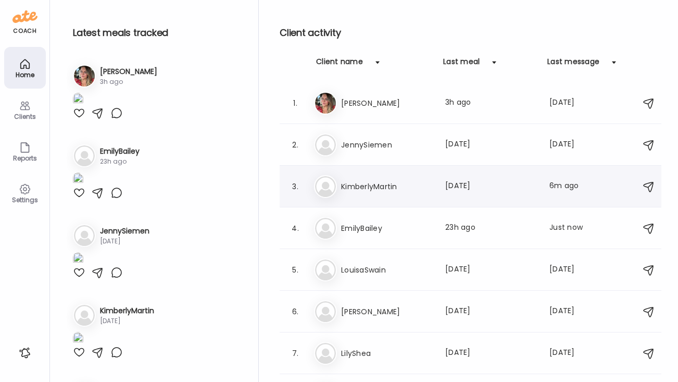
scroll to position [29, 0]
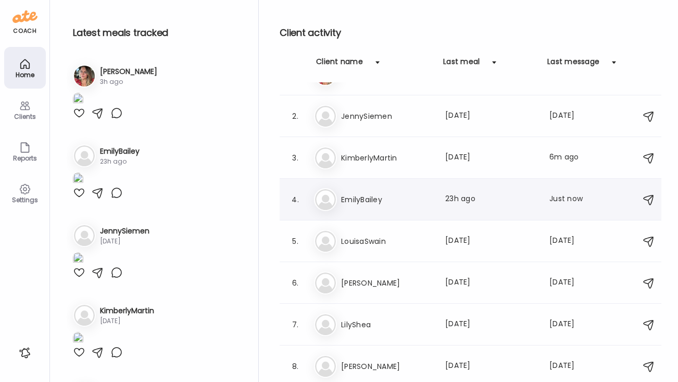
click at [373, 192] on div "Em EmilyBailey Last meal: 23h ago Last message: Just now You: If you had these …" at bounding box center [472, 199] width 316 height 23
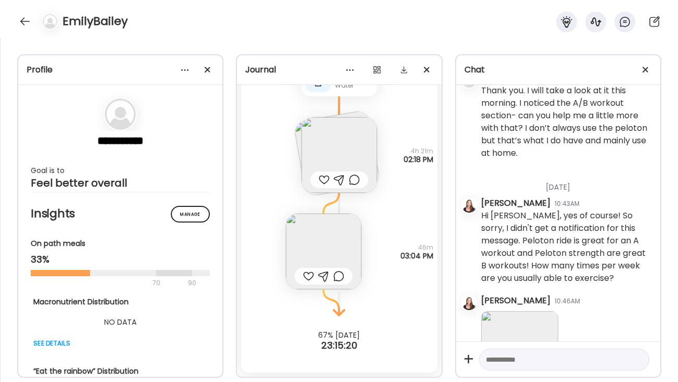
scroll to position [291, 0]
